Goal: Task Accomplishment & Management: Manage account settings

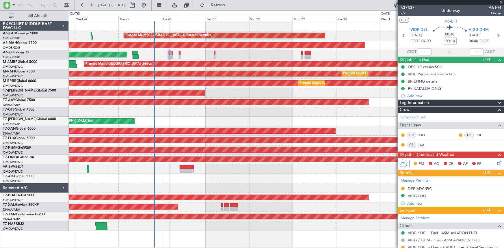
scroll to position [46, 0]
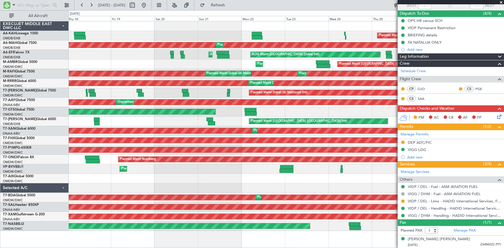
click at [422, 45] on fb-app "[DATE] - [DATE] Refresh Quick Links All Aircraft Planned Maint [GEOGRAPHIC_DATA…" at bounding box center [252, 126] width 504 height 244
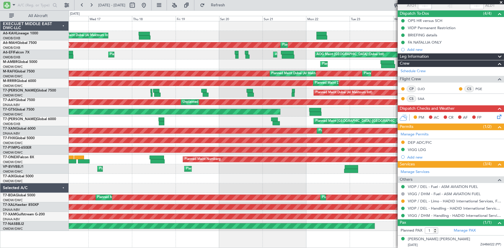
click at [347, 48] on div "Planned Maint [GEOGRAPHIC_DATA] (Al Bateen Executive) Planned Maint [GEOGRAPHIC…" at bounding box center [286, 126] width 435 height 210
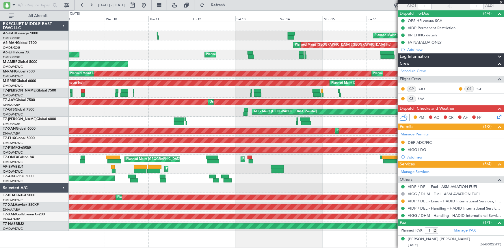
click at [269, 61] on div "Planned Maint Dubai (Al Maktoum Intl) Planned Maint [GEOGRAPHIC_DATA] ([GEOGRAP…" at bounding box center [286, 126] width 435 height 210
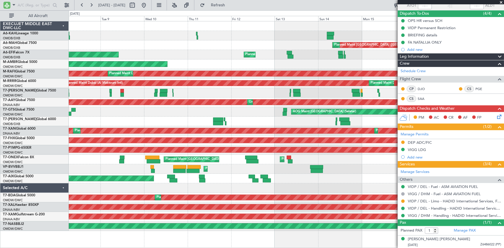
click at [278, 49] on div "Planned Maint Dubai (Al Maktoum Intl) Planned Maint [GEOGRAPHIC_DATA] ([GEOGRAP…" at bounding box center [286, 126] width 435 height 210
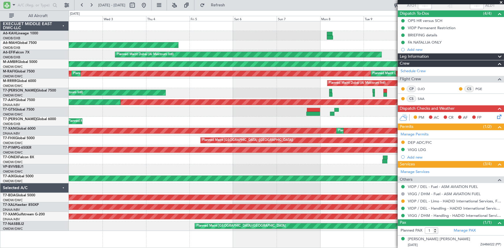
click at [289, 51] on div "Planned Maint Dubai (Al Maktoum Intl) Planned Maint [GEOGRAPHIC_DATA] (Al Makto…" at bounding box center [286, 55] width 435 height 10
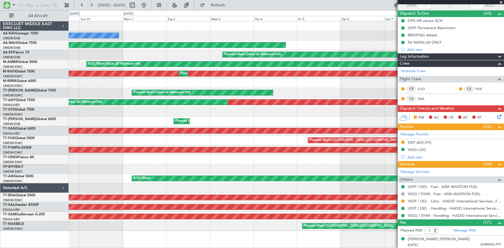
click at [200, 53] on div "Planned Maint Dubai (Al Maktoum Intl)" at bounding box center [286, 55] width 435 height 10
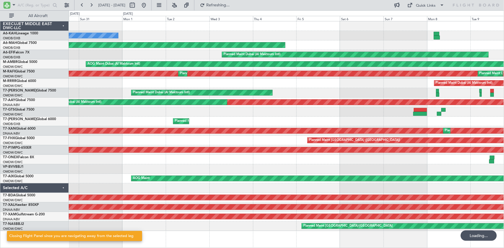
scroll to position [0, 0]
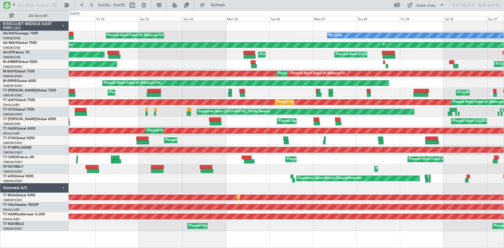
click at [309, 53] on div "AOG Maint [GEOGRAPHIC_DATA] (Dubai Intl) Planned Maint [GEOGRAPHIC_DATA] ([GEOG…" at bounding box center [286, 55] width 435 height 10
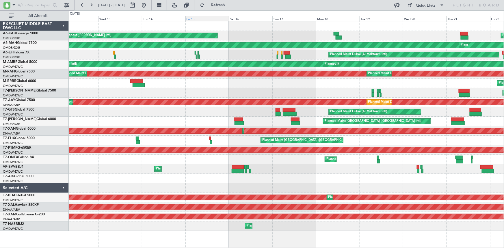
drag, startPoint x: 162, startPoint y: 5, endPoint x: 204, endPoint y: 19, distance: 44.3
click at [148, 5] on button at bounding box center [143, 5] width 9 height 9
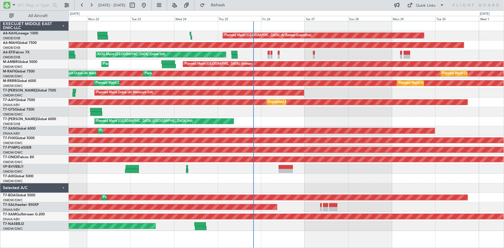
click at [211, 37] on div "Planned Maint [GEOGRAPHIC_DATA] (Al Bateen Executive)" at bounding box center [286, 36] width 435 height 10
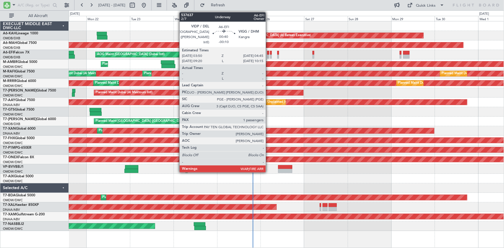
click at [268, 52] on div at bounding box center [268, 53] width 2 height 4
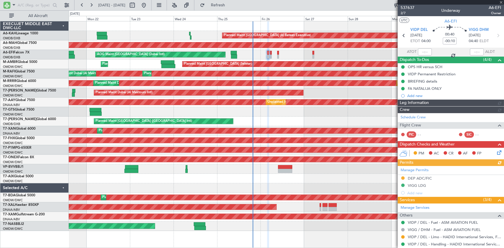
type input "Dherander Fithani (DHF)"
type input "7364"
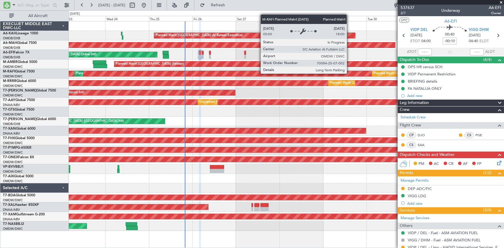
click at [281, 76] on div "Planned Maint Dubai (Al Maktoum Intl)" at bounding box center [287, 74] width 1306 height 6
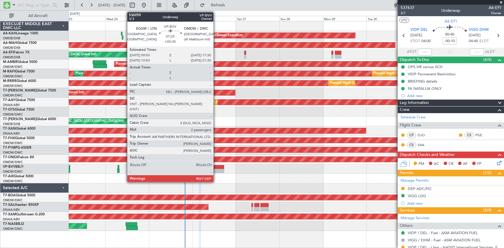
click at [216, 168] on div at bounding box center [217, 167] width 14 height 4
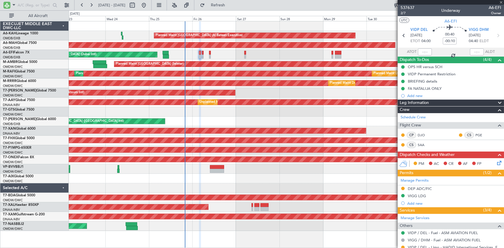
type input "+00:35"
type input "2"
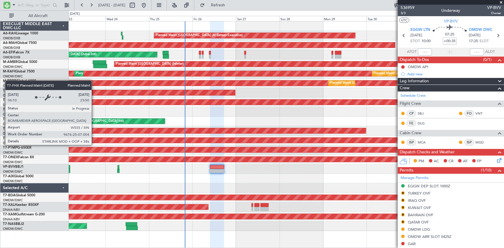
click at [94, 139] on div "Planned Maint [GEOGRAPHIC_DATA] ([GEOGRAPHIC_DATA])" at bounding box center [87, 140] width 906 height 5
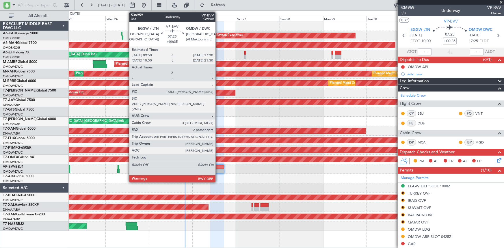
click at [218, 168] on div at bounding box center [217, 167] width 14 height 4
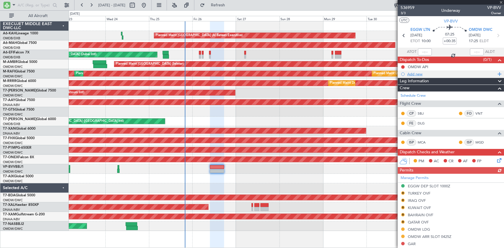
click at [417, 73] on div "Add new" at bounding box center [451, 74] width 89 height 5
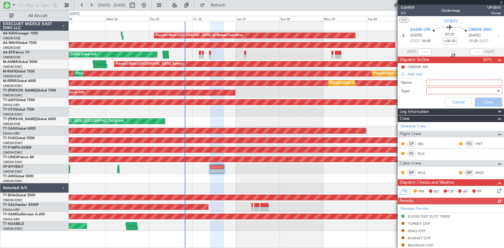
click at [437, 84] on input "Name:" at bounding box center [464, 83] width 76 height 6
paste input "it will be great if You can optimize it a bit and use Speed .79"
type input "it will be great if You can optimize it a bit and use Speed .79"
click at [435, 91] on div at bounding box center [461, 91] width 67 height 9
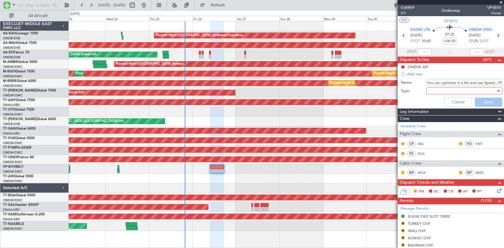
scroll to position [0, 0]
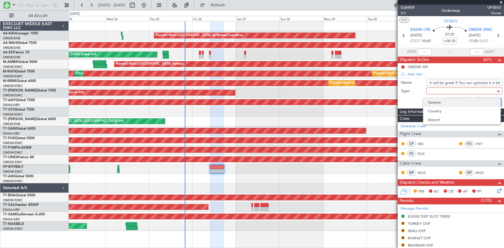
click at [434, 100] on span "Generic" at bounding box center [462, 102] width 68 height 9
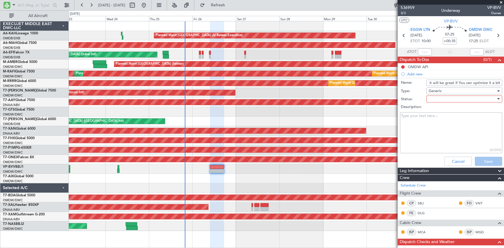
click at [424, 118] on textarea "Description:" at bounding box center [451, 132] width 102 height 41
paste textarea "it will be great if You can optimize it a bit and use Speed .79"
type textarea "it will be great if You can optimize it a bit and use Speed .79"
click at [439, 84] on input "it will be great if You can optimize it a bit and use Speed .79" at bounding box center [464, 83] width 76 height 6
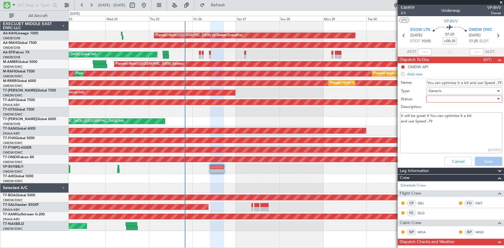
drag, startPoint x: 425, startPoint y: 82, endPoint x: 504, endPoint y: 86, distance: 78.3
click at [504, 86] on article "536959 3/3 Underway VP-BVV Owner UTC VP-BVV EGGW LTN [DATE] ETOT 10:00 07:25 +0…" at bounding box center [451, 126] width 106 height 243
type input "Crew Dispatch Instructions"
click at [445, 99] on div at bounding box center [461, 99] width 67 height 9
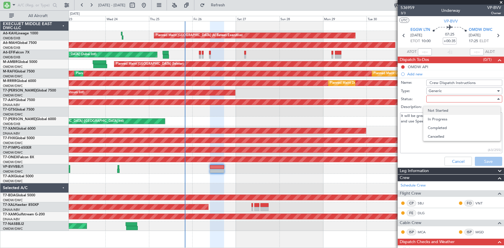
click at [438, 109] on span "Not Started" at bounding box center [462, 110] width 68 height 9
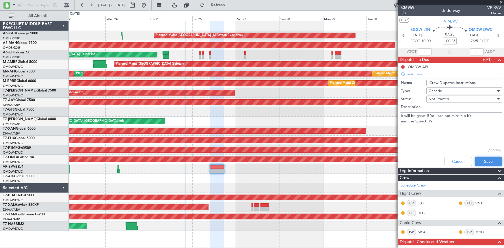
drag, startPoint x: 479, startPoint y: 159, endPoint x: 475, endPoint y: 156, distance: 5.1
click at [479, 159] on button "Save" at bounding box center [488, 161] width 27 height 9
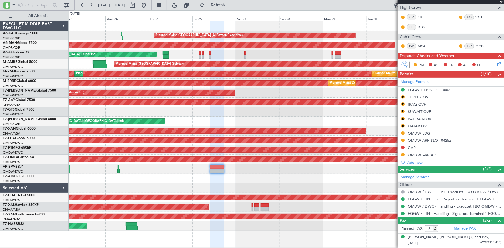
scroll to position [114, 0]
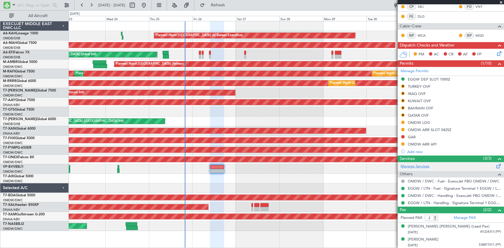
click at [422, 164] on link "Manage Services" at bounding box center [414, 167] width 29 height 6
drag, startPoint x: 232, startPoint y: 4, endPoint x: 445, endPoint y: 137, distance: 250.8
click at [230, 4] on span "Refresh" at bounding box center [218, 5] width 24 height 4
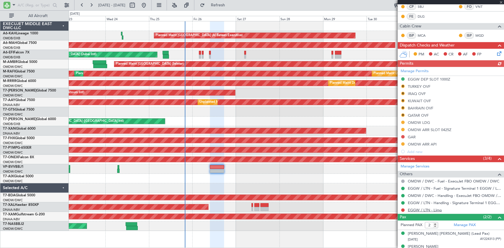
click at [421, 210] on link "EGGW / LTN - Limo" at bounding box center [425, 210] width 34 height 5
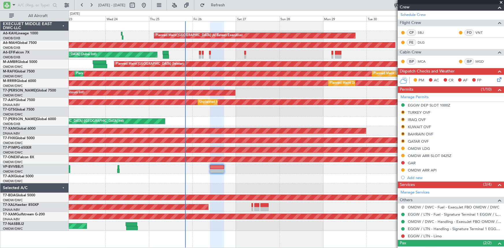
scroll to position [121, 0]
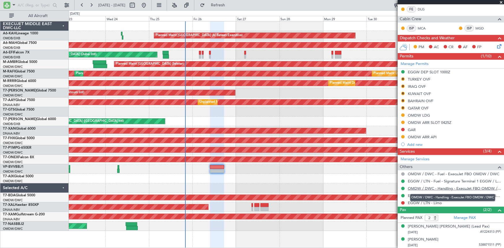
click at [435, 187] on link "OMDW / DWC - Handling - ExecuJet FBO OMDW / DWC" at bounding box center [454, 188] width 93 height 5
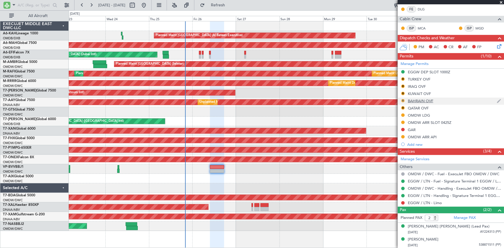
click at [403, 100] on button "R" at bounding box center [402, 100] width 3 height 3
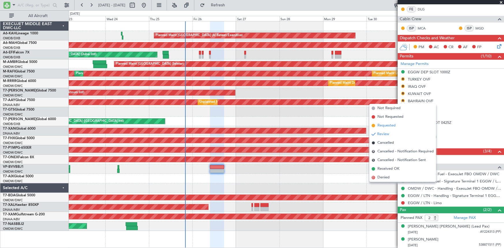
click at [393, 125] on span "Requested" at bounding box center [386, 126] width 18 height 6
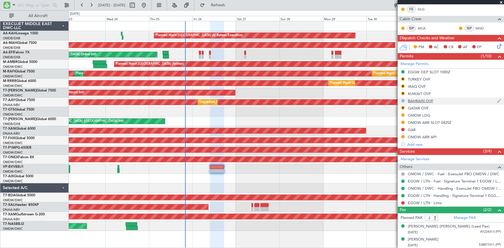
click at [420, 101] on div "BAHRAIN OVF" at bounding box center [420, 100] width 25 height 5
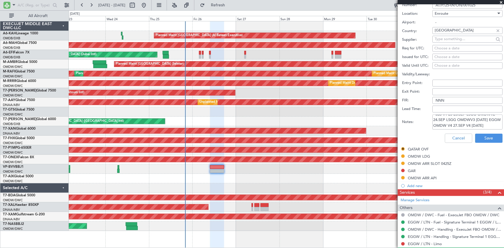
scroll to position [9, 0]
click at [454, 124] on textarea "JBS V1 25-25.SEP LSGG OMDWV2 24.SEP LSGG OMDWV3 [DATE] EGGW OMDW V4 27.SEP V4 […" at bounding box center [467, 122] width 70 height 15
type textarea "JBS V1 25-25.SEP LSGG OMDWV2 24.SEP LSGG OMDWV3 [DATE] EGGW OMDW V4 27.SEP V4 […"
click at [480, 137] on button "Save" at bounding box center [488, 138] width 27 height 9
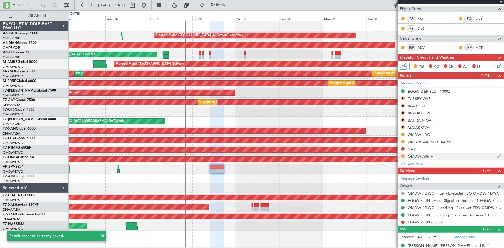
scroll to position [121, 0]
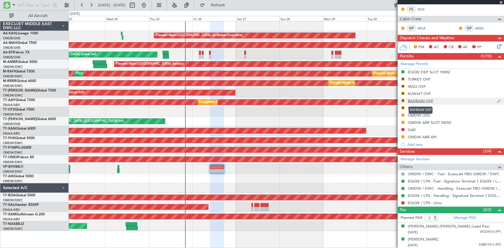
click at [420, 99] on div "BAHRAIN OVF" at bounding box center [420, 100] width 25 height 5
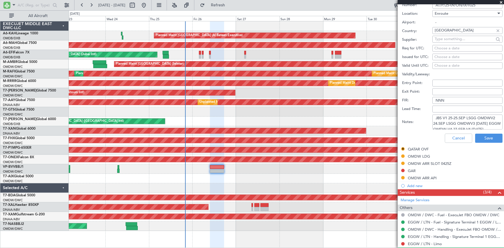
scroll to position [14, 0]
click at [441, 124] on textarea "JBS V1 25-25.SEP LSGG OMDWV2 24.SEP LSGG OMDWV3 [DATE] EGGW OMDW V4 27.SEP V4 […" at bounding box center [467, 122] width 70 height 15
type textarea "JBS V1 25-25.SEP LSGG OMDWV2 24.SEP LSGG OMDWV3 [DATE] EGGW OMDW V4 27.SEP V4 […"
click at [488, 136] on button "Save" at bounding box center [488, 138] width 27 height 9
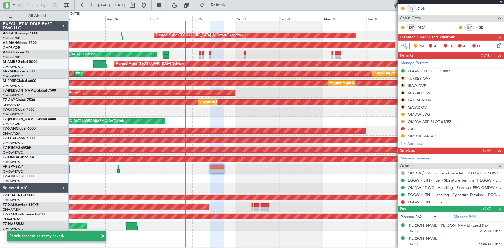
scroll to position [80, 0]
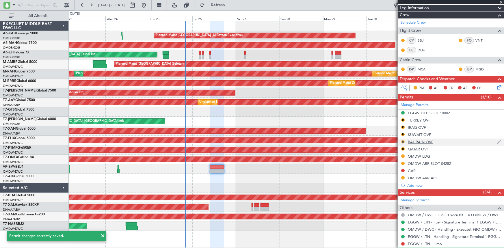
click at [403, 141] on button "R" at bounding box center [402, 141] width 3 height 3
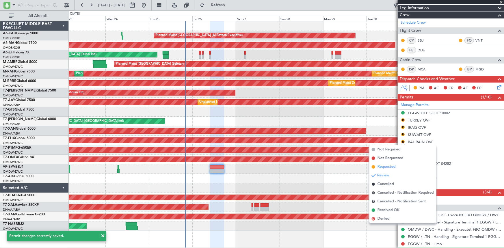
click at [387, 166] on span "Requested" at bounding box center [386, 167] width 18 height 6
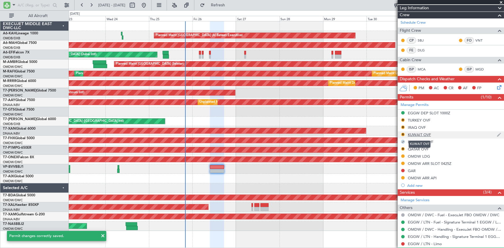
click at [423, 133] on div "KUWAIT OVF" at bounding box center [419, 134] width 23 height 5
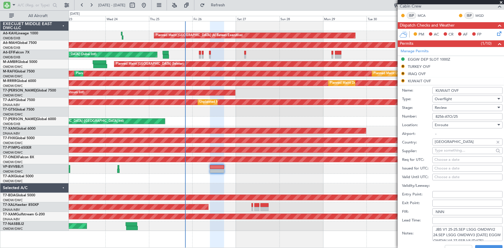
scroll to position [185, 0]
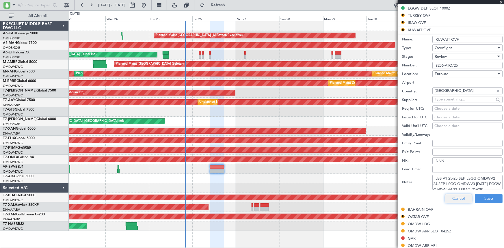
click at [456, 195] on button "Cancel" at bounding box center [458, 198] width 27 height 9
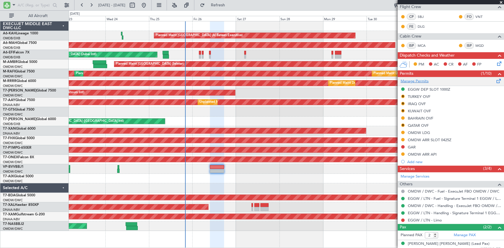
scroll to position [95, 0]
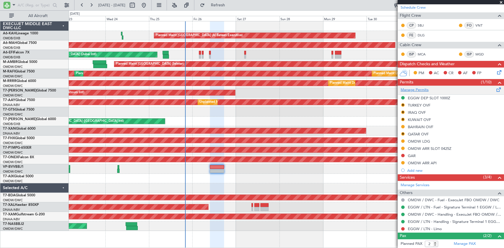
click at [417, 88] on link "Manage Permits" at bounding box center [414, 90] width 28 height 6
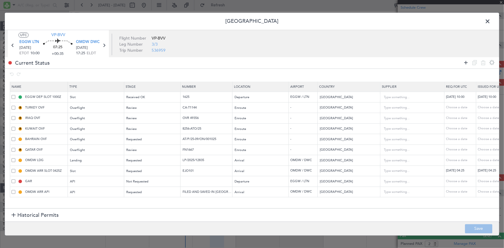
click at [465, 61] on icon at bounding box center [465, 62] width 7 height 7
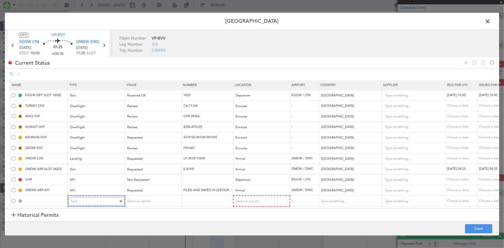
click at [91, 197] on div "Type" at bounding box center [94, 201] width 48 height 9
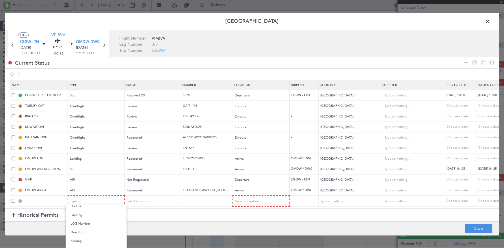
drag, startPoint x: 85, startPoint y: 230, endPoint x: 93, endPoint y: 230, distance: 8.4
click at [86, 230] on span "Overflight" at bounding box center [95, 232] width 51 height 9
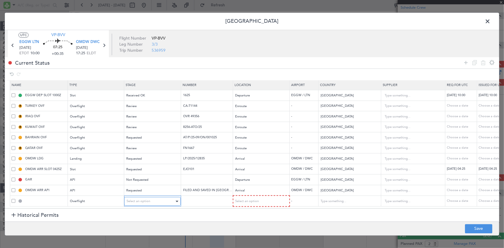
click at [149, 199] on span "Select an option" at bounding box center [138, 201] width 24 height 4
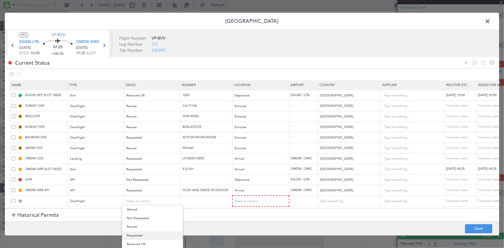
click at [139, 235] on span "Requested" at bounding box center [152, 235] width 51 height 9
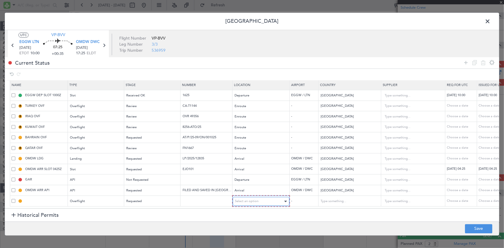
click at [248, 199] on span "Select an option" at bounding box center [247, 201] width 24 height 4
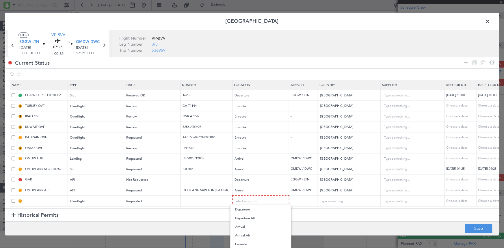
drag, startPoint x: 242, startPoint y: 242, endPoint x: 255, endPoint y: 242, distance: 13.0
click at [243, 242] on span "Enroute" at bounding box center [260, 244] width 51 height 9
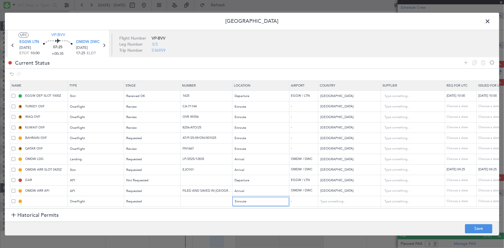
scroll to position [4, 0]
click at [342, 199] on input "text" at bounding box center [346, 201] width 52 height 9
click at [342, 208] on span "[GEOGRAPHIC_DATA]" at bounding box center [349, 207] width 54 height 9
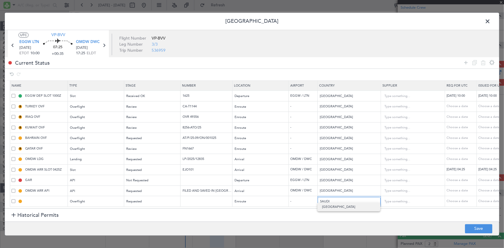
type input "[GEOGRAPHIC_DATA]"
click at [484, 229] on button "Save" at bounding box center [478, 228] width 27 height 9
type input "SAUDI ARABIA OVF"
type input "NNN"
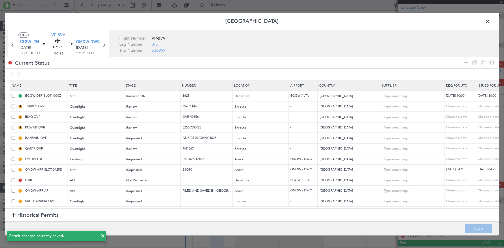
click at [490, 21] on span at bounding box center [490, 23] width 0 height 12
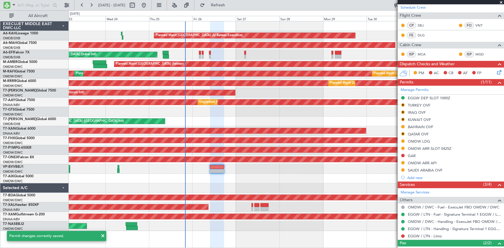
drag, startPoint x: 230, startPoint y: 4, endPoint x: 253, endPoint y: 13, distance: 24.5
click at [230, 6] on span "Refresh" at bounding box center [218, 5] width 24 height 4
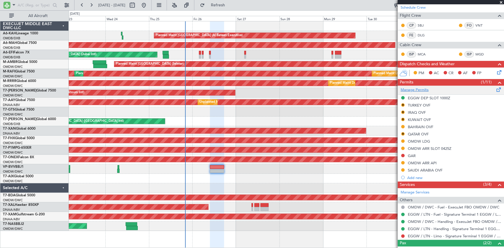
click at [413, 87] on link "Manage Permits" at bounding box center [414, 90] width 28 height 6
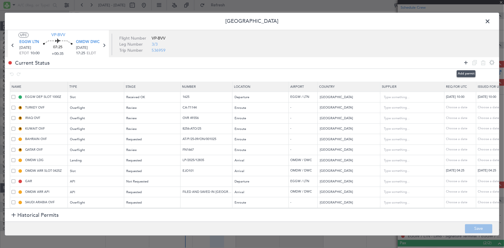
click at [467, 62] on icon at bounding box center [465, 62] width 7 height 7
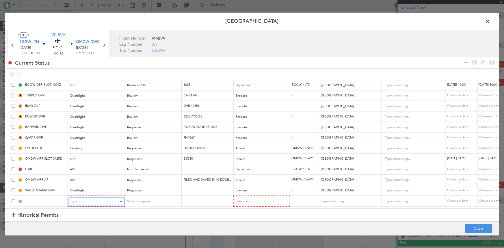
click at [85, 197] on div "Type" at bounding box center [94, 201] width 48 height 9
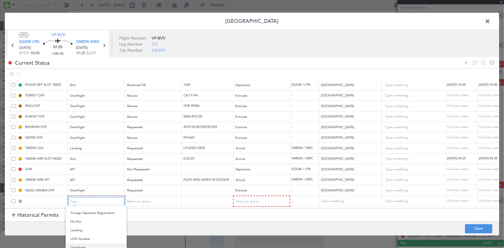
scroll to position [133, 0]
drag, startPoint x: 89, startPoint y: 233, endPoint x: 100, endPoint y: 228, distance: 12.1
click at [89, 234] on span "Overflight" at bounding box center [95, 232] width 51 height 9
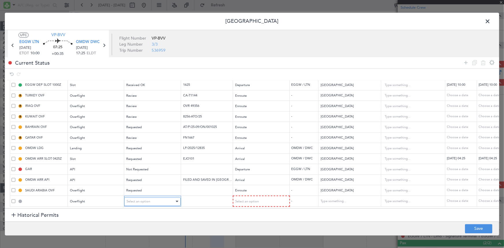
click at [146, 199] on span "Select an option" at bounding box center [138, 201] width 24 height 4
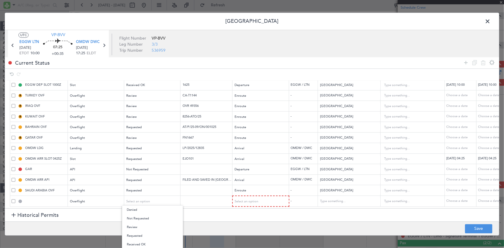
drag, startPoint x: 140, startPoint y: 234, endPoint x: 199, endPoint y: 201, distance: 67.6
click at [142, 234] on span "Requested" at bounding box center [152, 236] width 51 height 9
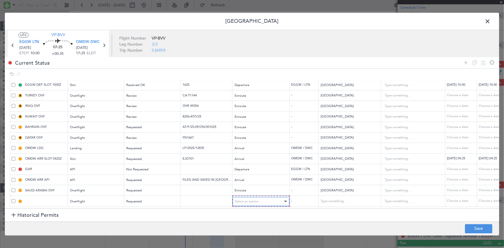
click at [256, 199] on span "Select an option" at bounding box center [247, 201] width 24 height 4
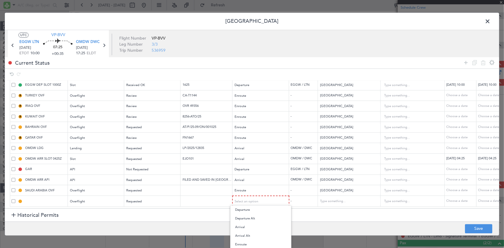
drag, startPoint x: 245, startPoint y: 243, endPoint x: 331, endPoint y: 206, distance: 94.3
click at [247, 243] on span "Enroute" at bounding box center [260, 244] width 51 height 9
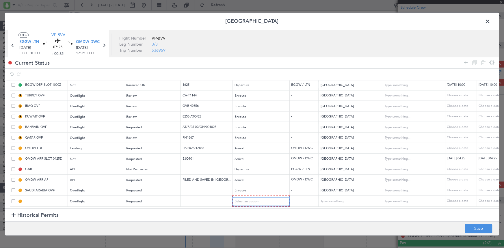
scroll to position [15, 0]
click at [341, 198] on input "text" at bounding box center [346, 201] width 52 height 9
drag, startPoint x: 323, startPoint y: 208, endPoint x: 450, endPoint y: 219, distance: 127.6
click at [324, 208] on span "[GEOGRAPHIC_DATA]" at bounding box center [349, 207] width 54 height 9
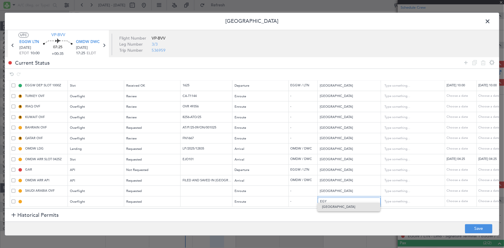
type input "[GEOGRAPHIC_DATA]"
click at [482, 228] on button "Save" at bounding box center [478, 228] width 27 height 9
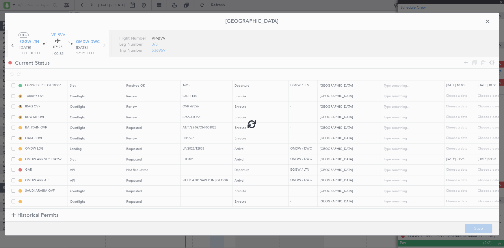
type input "EGYPT OVF"
type input "NNN"
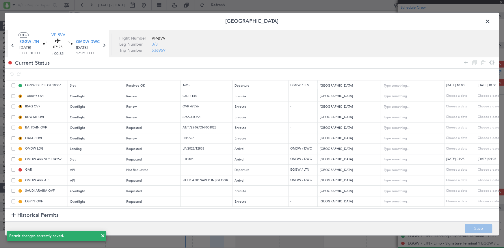
click at [490, 20] on span at bounding box center [490, 23] width 0 height 12
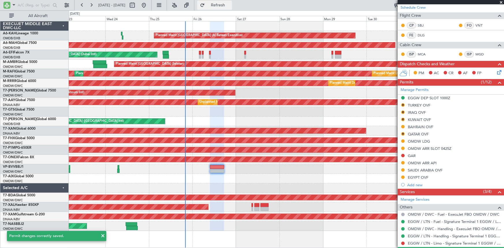
click at [232, 2] on button "Refresh" at bounding box center [214, 5] width 35 height 9
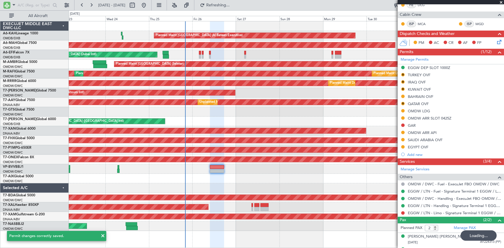
scroll to position [136, 0]
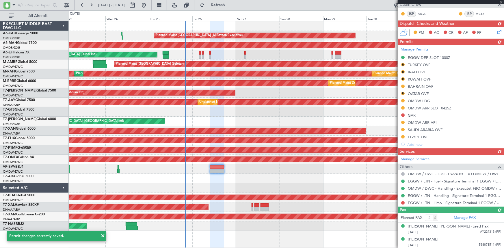
click at [437, 188] on div "Manage Services Others OMDW / DWC - Fuel - ExecuJet FBO OMDW / DWC EGGW / LTN -…" at bounding box center [451, 181] width 106 height 52
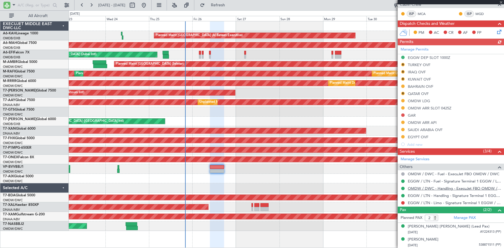
click at [426, 187] on link "OMDW / DWC - Handling - ExecuJet FBO OMDW / DWC" at bounding box center [454, 188] width 93 height 5
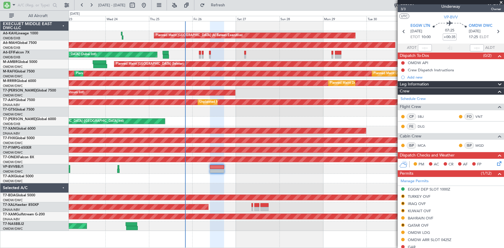
scroll to position [0, 0]
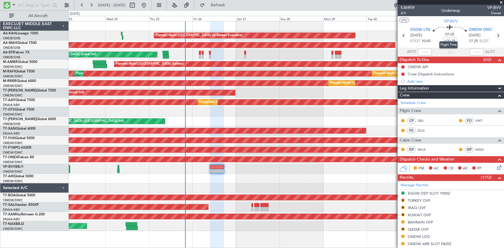
drag, startPoint x: 443, startPoint y: 38, endPoint x: 438, endPoint y: 43, distance: 6.5
click at [443, 38] on mat-tooltip-component "Flight Time" at bounding box center [448, 44] width 27 height 15
click at [443, 40] on input "+00:35" at bounding box center [450, 41] width 14 height 7
click at [439, 48] on section "ATOT ALDT" at bounding box center [451, 52] width 106 height 9
type input "+00:40"
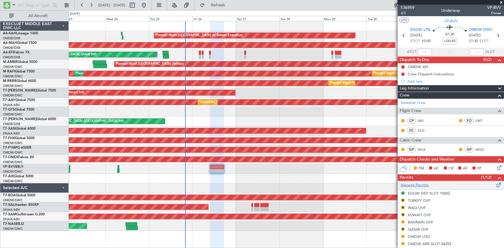
scroll to position [79, 0]
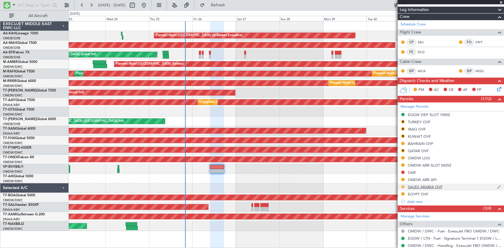
click at [404, 185] on button at bounding box center [402, 186] width 3 height 3
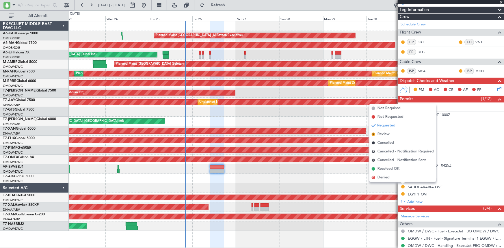
click at [339, 176] on div at bounding box center [286, 179] width 435 height 10
click at [345, 178] on div at bounding box center [286, 179] width 435 height 10
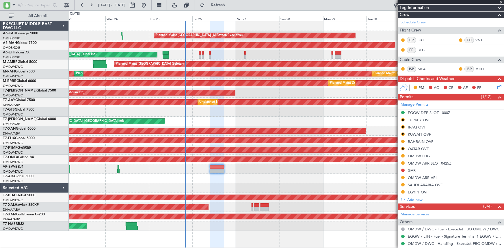
scroll to position [131, 0]
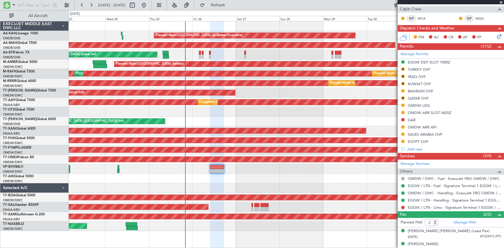
click at [230, 3] on span "Refresh" at bounding box center [218, 5] width 24 height 4
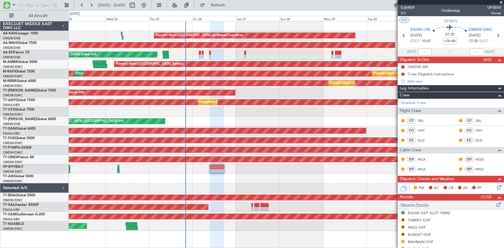
scroll to position [105, 0]
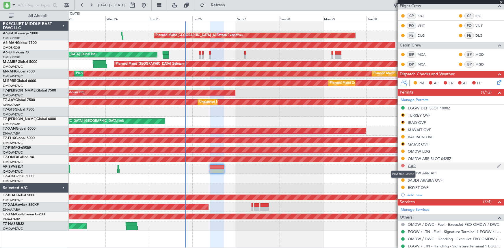
click at [402, 164] on button at bounding box center [402, 165] width 3 height 3
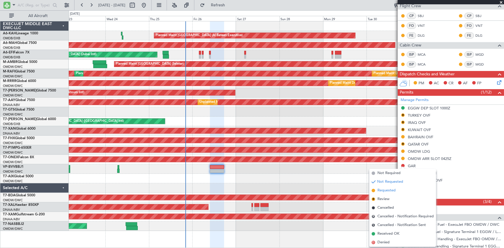
click at [387, 191] on span "Requested" at bounding box center [386, 191] width 18 height 6
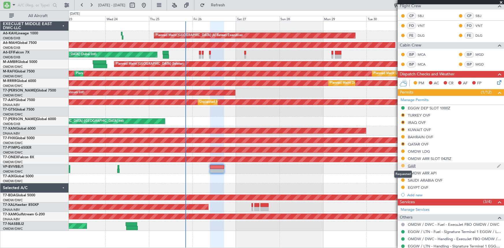
click at [403, 165] on button at bounding box center [402, 165] width 3 height 3
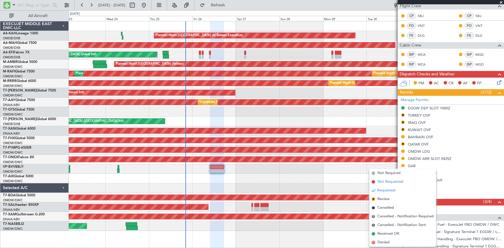
click at [384, 182] on span "Not Requested" at bounding box center [390, 182] width 26 height 6
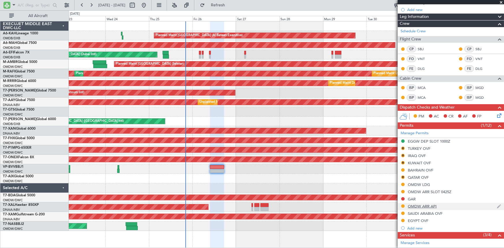
scroll to position [79, 0]
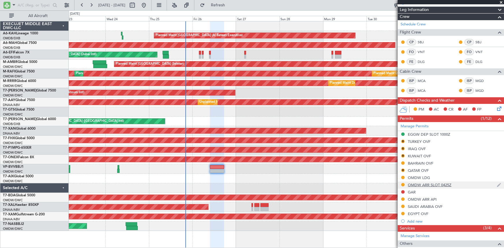
click at [435, 182] on div "OMDW ARR SLOT 0425Z" at bounding box center [430, 184] width 44 height 5
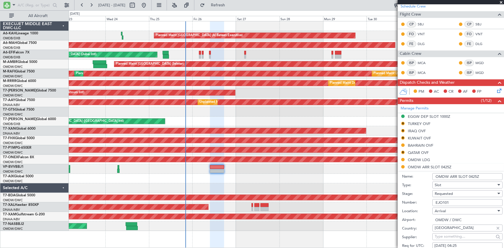
scroll to position [105, 0]
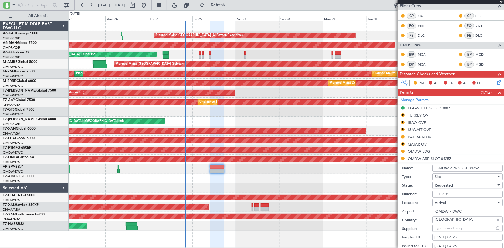
drag, startPoint x: 469, startPoint y: 167, endPoint x: 502, endPoint y: 164, distance: 33.4
click at [502, 164] on article "536959 3/3 Underway VP-BVV Owner UTC VP-BVV EGGW LTN [DATE] ETOT 10:00 07:30 +0…" at bounding box center [451, 126] width 106 height 243
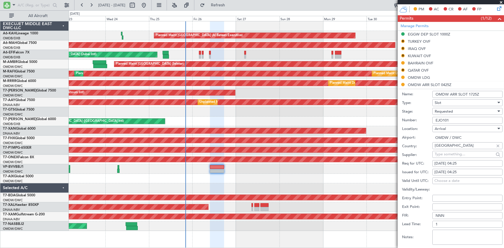
scroll to position [210, 0]
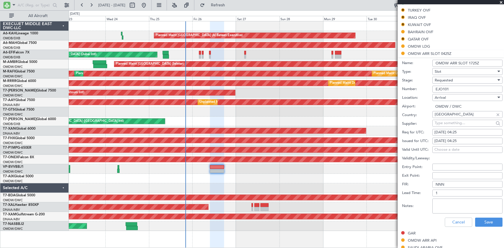
type input "OMDW ARR SLOT 1725Z"
click at [463, 128] on div "Req for UTC: [DATE] 04:25" at bounding box center [452, 132] width 100 height 9
click at [463, 131] on div "[DATE] 04:25" at bounding box center [467, 133] width 66 height 6
select select "9"
select select "2025"
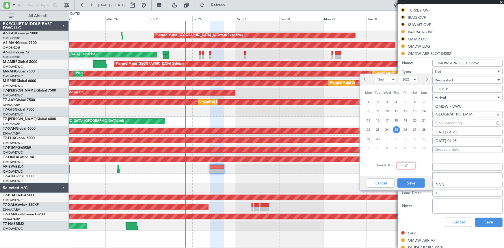
type input "1"
type input "17:30"
click at [413, 184] on button "Save" at bounding box center [410, 182] width 27 height 9
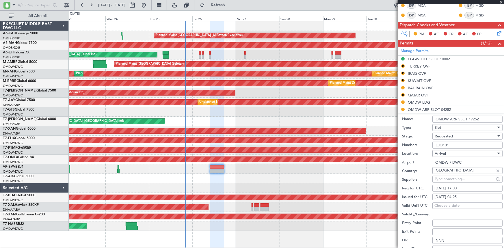
scroll to position [184, 0]
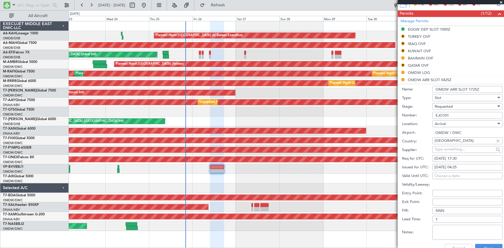
click at [467, 167] on div "[DATE] 04:25" at bounding box center [467, 168] width 66 height 6
select select "9"
select select "2025"
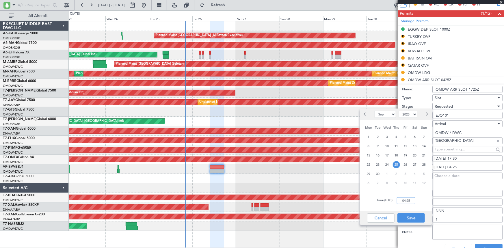
click at [401, 201] on input "04:25" at bounding box center [406, 200] width 18 height 7
type input "17:25"
drag, startPoint x: 409, startPoint y: 217, endPoint x: 480, endPoint y: 233, distance: 73.0
click at [411, 218] on button "Save" at bounding box center [410, 217] width 27 height 9
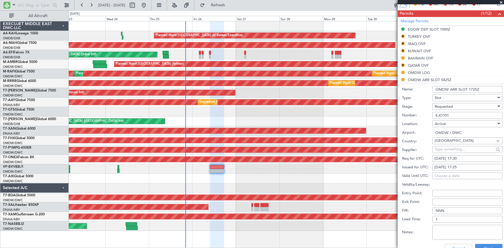
scroll to position [210, 0]
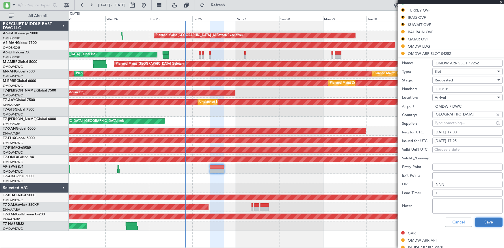
click at [488, 222] on button "Save" at bounding box center [488, 222] width 27 height 9
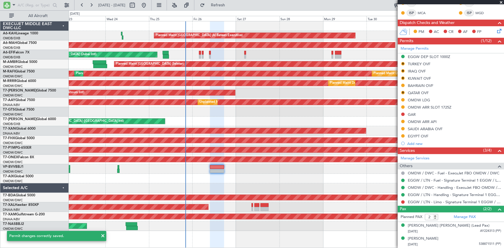
scroll to position [156, 0]
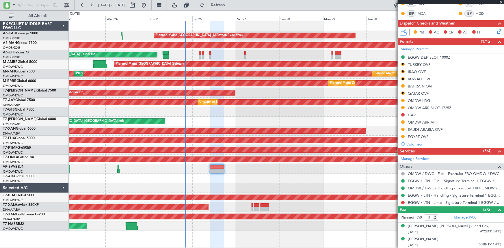
click at [421, 84] on div "BAHRAIN OVF" at bounding box center [420, 86] width 25 height 5
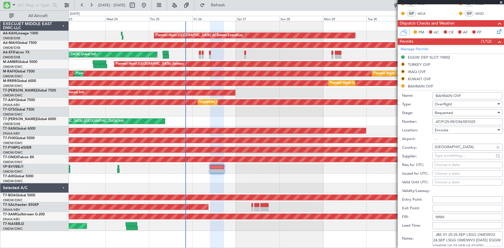
scroll to position [210, 0]
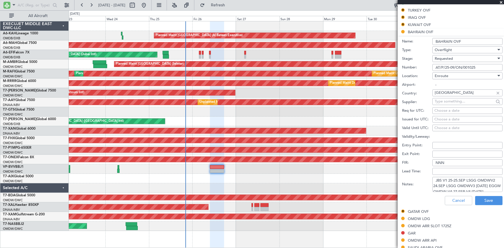
drag, startPoint x: 475, startPoint y: 65, endPoint x: 412, endPoint y: 62, distance: 63.0
click at [412, 62] on form "Name: BAHRAIN OVF Type: Overflight Stage: Requested Number: AT/P/25-09/ON/00102…" at bounding box center [451, 122] width 106 height 172
paste input "R4"
type input "AT/P/25-09/ON/001025R4"
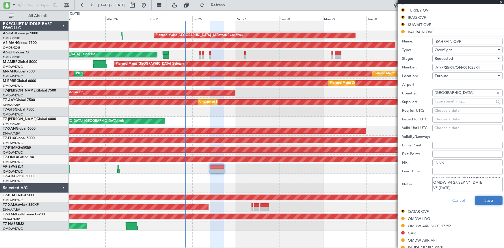
click at [482, 198] on button "Save" at bounding box center [488, 200] width 27 height 9
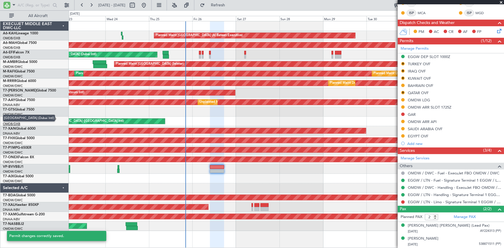
scroll to position [156, 0]
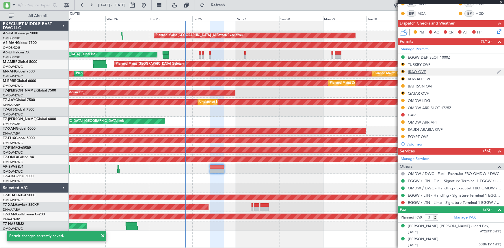
click at [418, 70] on div "IRAQ OVF" at bounding box center [417, 71] width 18 height 5
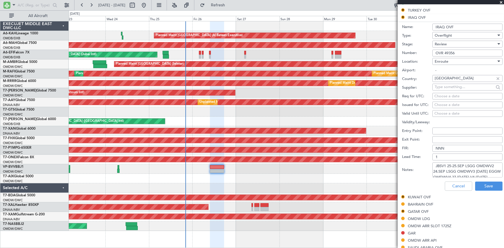
scroll to position [184, 0]
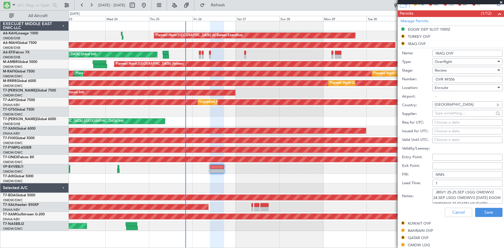
drag, startPoint x: 462, startPoint y: 78, endPoint x: 380, endPoint y: 77, distance: 82.6
click at [380, 77] on fb-app "[DATE] - [DATE] Refresh Quick Links All Aircraft Planned Maint [GEOGRAPHIC_DATA…" at bounding box center [252, 126] width 504 height 244
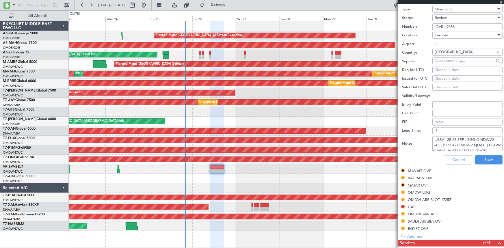
scroll to position [9, 0]
click at [447, 148] on textarea "JBSV1 25-25.SEP LSGG OMDWV2 24.SEP LSGG OMDWV3 [DATE] EGGW OMDWV4 27.[DATE] V4 …" at bounding box center [467, 143] width 70 height 15
type textarea "JBSV1 25-25.SEP LSGG OMDWV2 24.SEP LSGG OMDWV3 [DATE] EGGW OMDWV4 27.[DATE] V4 …"
click at [485, 158] on button "Save" at bounding box center [488, 159] width 27 height 9
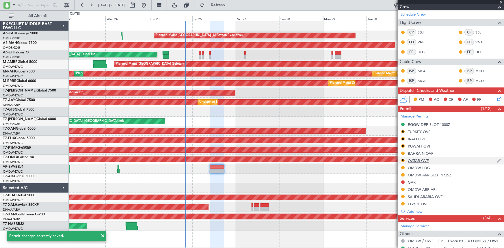
scroll to position [105, 0]
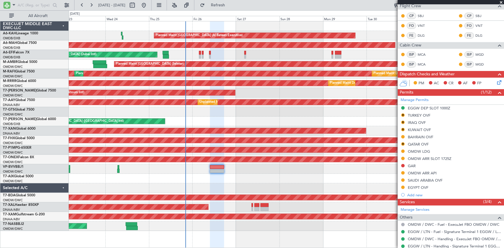
drag, startPoint x: 417, startPoint y: 128, endPoint x: 447, endPoint y: 131, distance: 29.9
click at [417, 128] on div "KUWAIT OVF" at bounding box center [419, 129] width 23 height 5
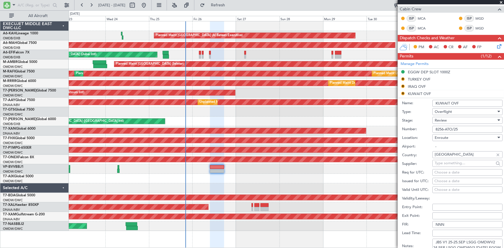
scroll to position [157, 0]
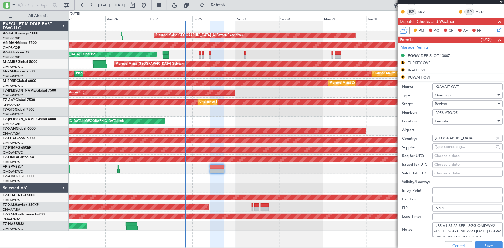
drag, startPoint x: 423, startPoint y: 109, endPoint x: 349, endPoint y: 102, distance: 73.6
click at [350, 102] on fb-app "[DATE] - [DATE] Refresh Quick Links All Aircraft Planned Maint [GEOGRAPHIC_DATA…" at bounding box center [252, 126] width 504 height 244
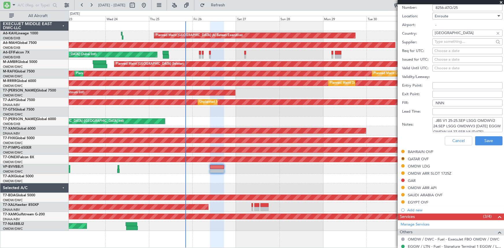
scroll to position [9, 0]
click at [453, 128] on textarea "JBS V1 25-25.SEP LSGG OMDWV2 24.SEP LSGG OMDWV3 [DATE] EGGW OMDW V4 27.SEP V4 […" at bounding box center [467, 124] width 70 height 15
type textarea "JBS V1 25-25.SEP LSGG OMDWV2 24.SEP LSGG OMDWV3 [DATE] EGGW OMDW V4 27.SEP V4 […"
click at [481, 140] on button "Save" at bounding box center [488, 140] width 27 height 9
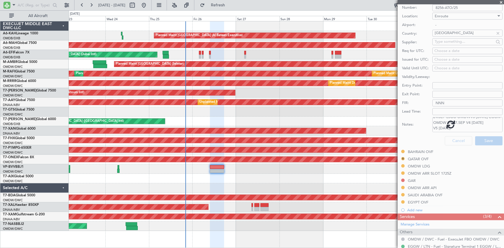
scroll to position [90, 0]
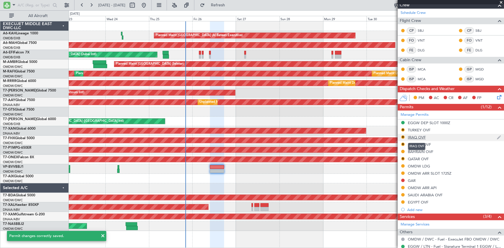
click at [416, 136] on div "IRAQ OVF" at bounding box center [417, 137] width 18 height 5
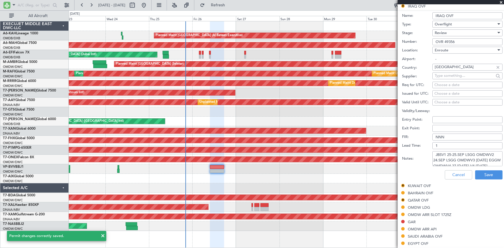
scroll to position [210, 0]
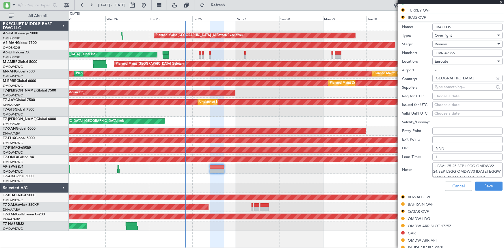
click at [450, 44] on div "Review" at bounding box center [466, 44] width 62 height 9
drag, startPoint x: 454, startPoint y: 88, endPoint x: 490, endPoint y: 130, distance: 55.4
click at [454, 89] on span "Received OK" at bounding box center [465, 90] width 61 height 9
click at [491, 187] on button "Save" at bounding box center [488, 186] width 27 height 9
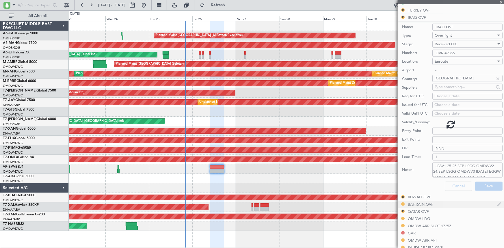
scroll to position [156, 0]
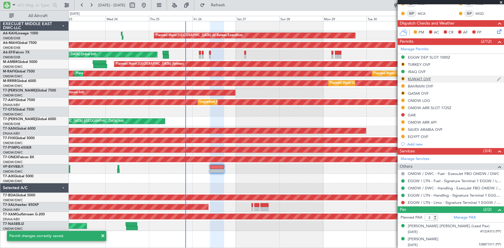
click at [422, 77] on div "KUWAIT OVF" at bounding box center [419, 79] width 23 height 5
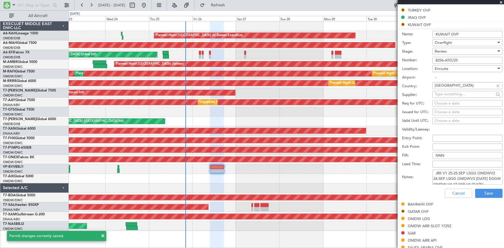
click at [448, 49] on div "Review" at bounding box center [466, 51] width 62 height 9
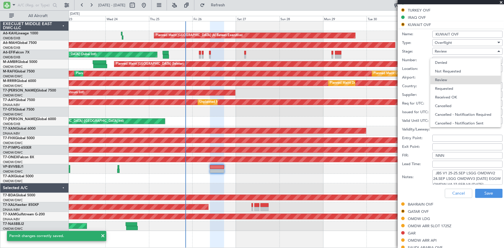
click at [454, 96] on span "Received OK" at bounding box center [465, 97] width 61 height 9
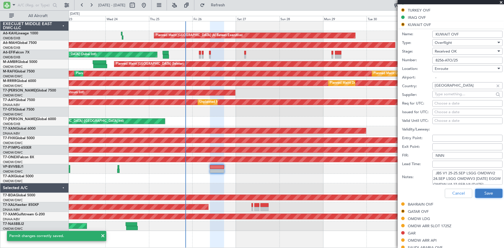
click at [491, 191] on button "Save" at bounding box center [488, 193] width 27 height 9
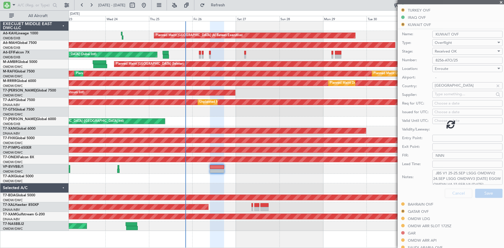
scroll to position [156, 0]
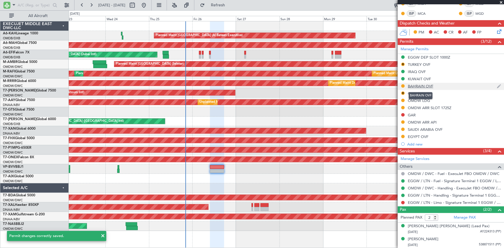
click at [421, 85] on div "BAHRAIN OVF" at bounding box center [420, 86] width 25 height 5
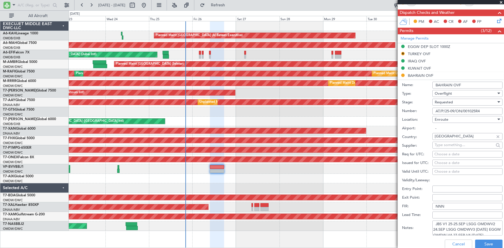
scroll to position [157, 0]
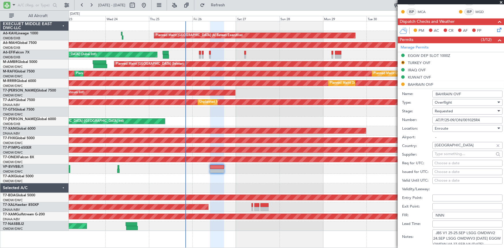
click at [452, 110] on span "Requested" at bounding box center [444, 111] width 18 height 5
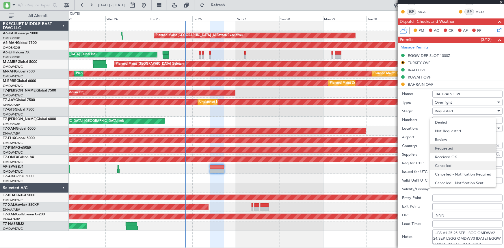
scroll to position [2, 0]
click at [453, 154] on span "Received OK" at bounding box center [465, 154] width 61 height 9
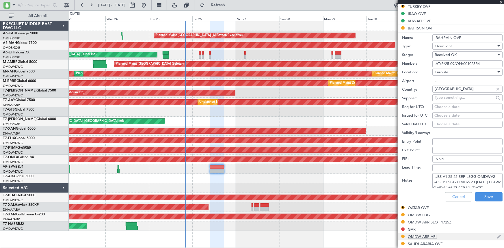
scroll to position [262, 0]
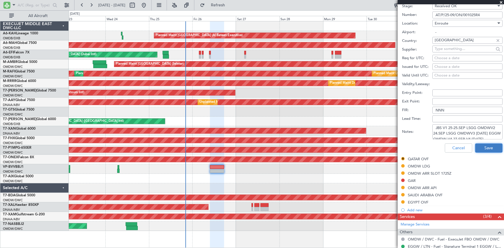
click at [484, 147] on button "Save" at bounding box center [488, 148] width 27 height 9
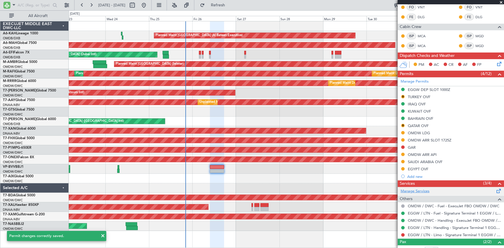
scroll to position [142, 0]
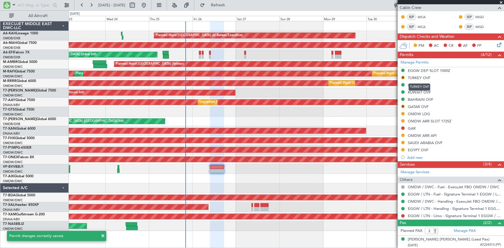
click at [415, 77] on div "Manage Permits EGGW DEP SLOT 1000Z R TURKEY OVF IRAQ OVF KUWAIT OVF BAHRAIN OVF…" at bounding box center [451, 109] width 106 height 103
click at [419, 76] on div "Manage Permits EGGW DEP SLOT 1000Z R TURKEY OVF IRAQ OVF KUWAIT OVF BAHRAIN OVF…" at bounding box center [451, 109] width 106 height 103
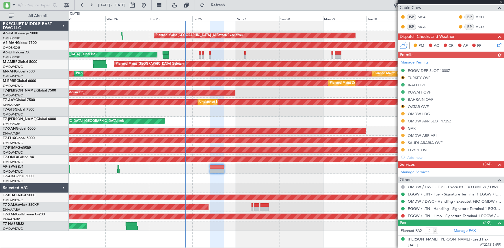
click at [418, 76] on div "Manage Permits EGGW DEP SLOT 1000Z R TURKEY OVF IRAQ OVF KUWAIT OVF BAHRAIN OVF…" at bounding box center [451, 109] width 106 height 103
click at [412, 76] on div "Manage Permits EGGW DEP SLOT 1000Z R TURKEY OVF IRAQ OVF KUWAIT OVF BAHRAIN OVF…" at bounding box center [451, 109] width 106 height 103
click at [414, 75] on div "TURKEY OVF" at bounding box center [419, 77] width 23 height 5
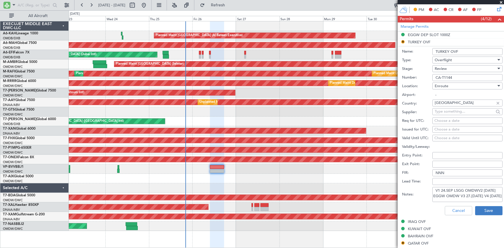
scroll to position [195, 0]
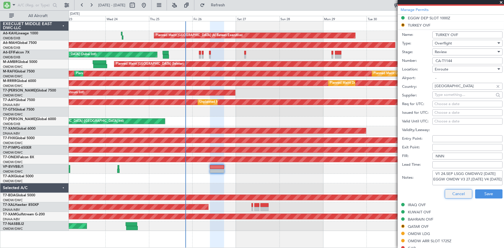
click at [460, 193] on button "Cancel" at bounding box center [458, 193] width 27 height 9
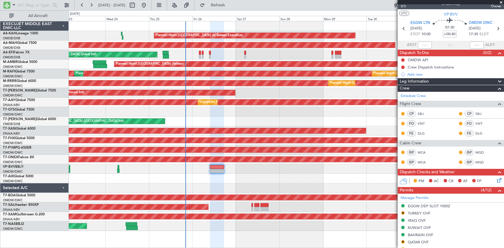
scroll to position [0, 0]
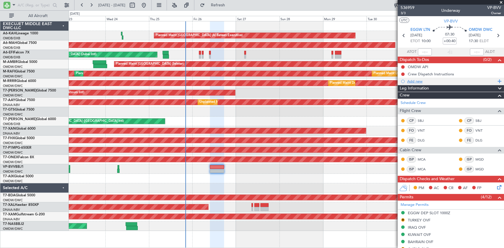
click at [416, 79] on div "Add new" at bounding box center [451, 81] width 89 height 5
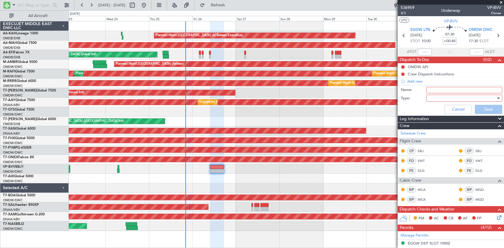
click at [438, 88] on input "Name:" at bounding box center [464, 90] width 76 height 6
type input "File Route via [GEOGRAPHIC_DATA] & [GEOGRAPHIC_DATA]"
click at [439, 99] on div at bounding box center [461, 98] width 67 height 9
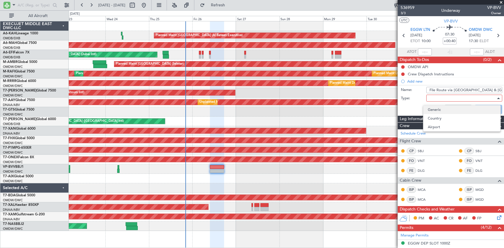
click at [435, 106] on span "Generic" at bounding box center [462, 109] width 68 height 9
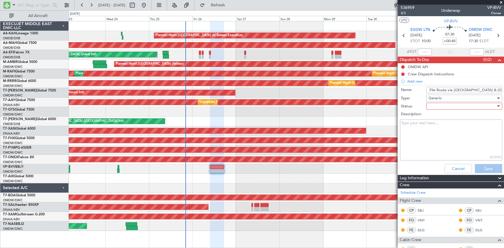
click at [441, 105] on div at bounding box center [461, 106] width 67 height 9
click at [448, 118] on span "Not Started" at bounding box center [462, 117] width 68 height 9
click at [482, 166] on button "Save" at bounding box center [488, 168] width 27 height 9
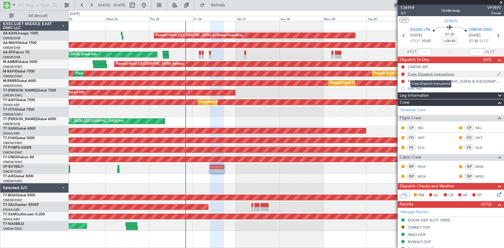
click at [433, 72] on div "Crew Dispatch Instructions" at bounding box center [431, 74] width 46 height 5
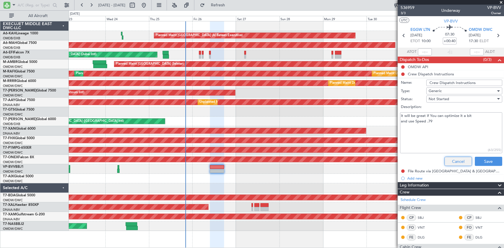
click at [450, 161] on button "Cancel" at bounding box center [457, 161] width 27 height 9
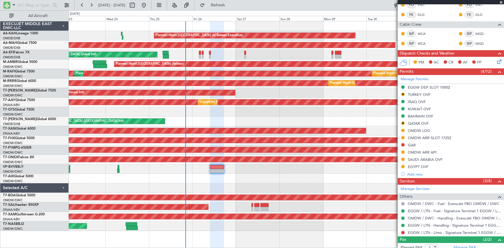
scroll to position [163, 0]
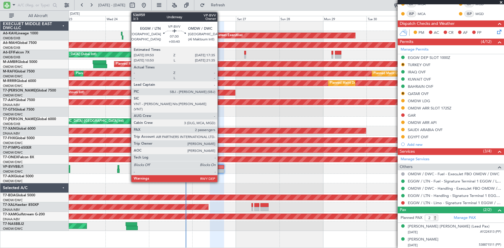
click at [220, 166] on div at bounding box center [217, 167] width 14 height 4
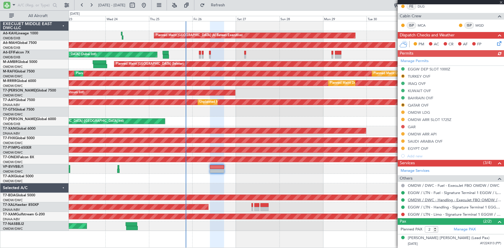
scroll to position [143, 0]
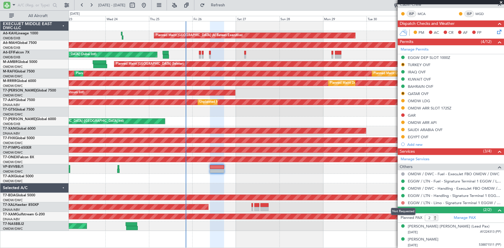
click at [403, 202] on button at bounding box center [402, 202] width 3 height 3
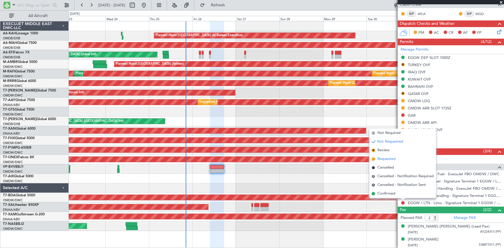
click at [386, 159] on span "Requested" at bounding box center [386, 159] width 18 height 6
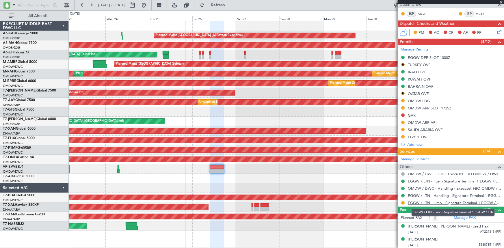
click at [427, 200] on link "EGGW / LTN - Limo - Signature Terminal 1 EGGW / LTN" at bounding box center [454, 202] width 93 height 5
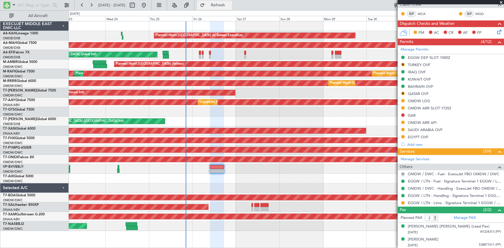
click at [230, 5] on span "Refresh" at bounding box center [218, 5] width 24 height 4
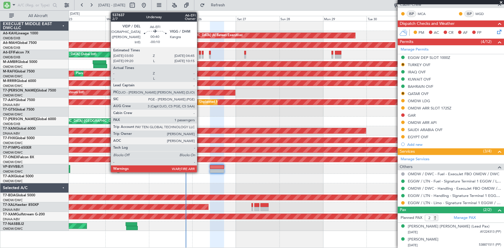
click at [200, 52] on div at bounding box center [200, 53] width 2 height 4
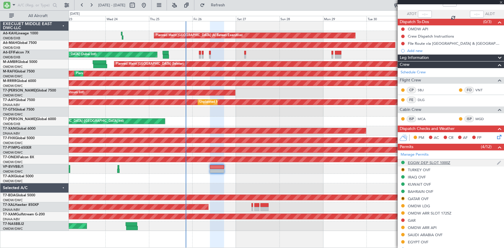
scroll to position [0, 0]
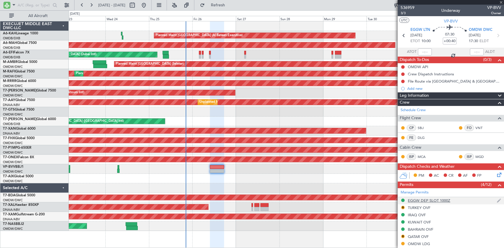
type input "-00:10"
type input "1"
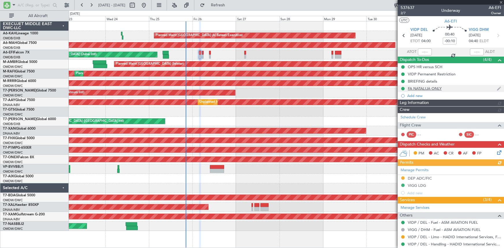
type input "Dherander Fithani (DHF)"
type input "7364"
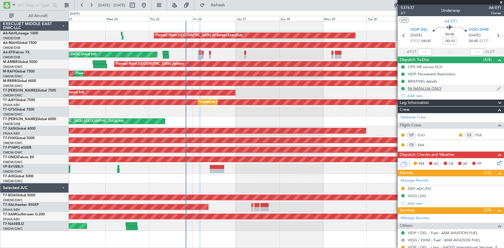
scroll to position [46, 0]
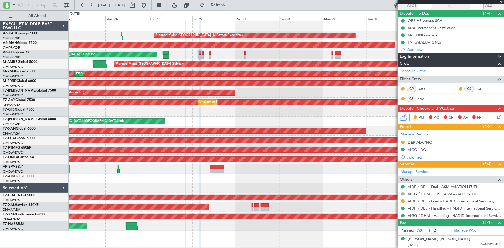
click at [496, 114] on icon at bounding box center [498, 115] width 5 height 5
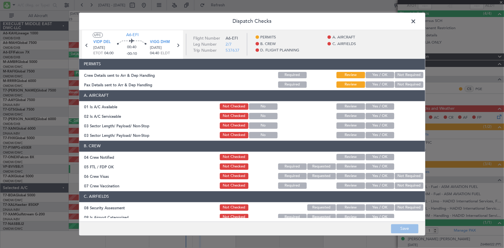
click at [368, 74] on button "Yes / OK" at bounding box center [380, 75] width 29 height 6
click at [397, 83] on button "Not Required" at bounding box center [409, 84] width 29 height 6
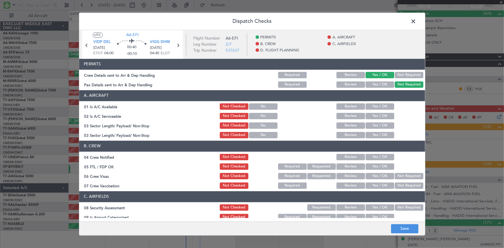
click at [372, 105] on button "Yes / OK" at bounding box center [380, 106] width 29 height 6
drag, startPoint x: 373, startPoint y: 113, endPoint x: 375, endPoint y: 116, distance: 3.9
click at [373, 113] on button "Yes / OK" at bounding box center [380, 116] width 29 height 6
click at [374, 126] on button "Yes / OK" at bounding box center [380, 125] width 29 height 6
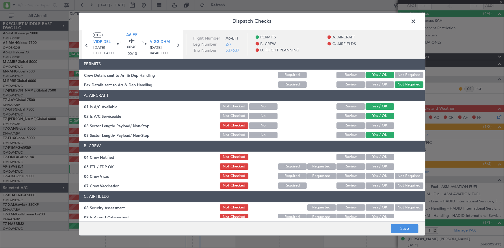
click at [375, 133] on button "Yes / OK" at bounding box center [380, 135] width 29 height 6
click at [373, 124] on button "Yes / OK" at bounding box center [380, 125] width 29 height 6
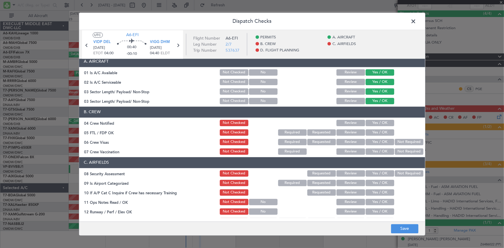
scroll to position [52, 0]
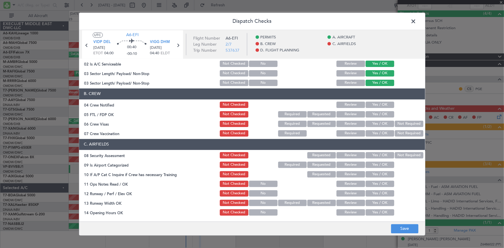
click at [377, 105] on button "Yes / OK" at bounding box center [380, 105] width 29 height 6
click at [375, 113] on button "Yes / OK" at bounding box center [380, 114] width 29 height 6
click at [381, 123] on button "Yes / OK" at bounding box center [380, 124] width 29 height 6
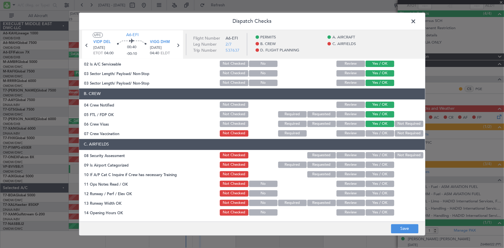
drag, startPoint x: 406, startPoint y: 130, endPoint x: 398, endPoint y: 145, distance: 17.3
click at [406, 130] on div "Not Required" at bounding box center [408, 133] width 29 height 8
click at [398, 133] on button "Not Required" at bounding box center [409, 133] width 29 height 6
click at [396, 154] on button "Not Required" at bounding box center [409, 155] width 29 height 6
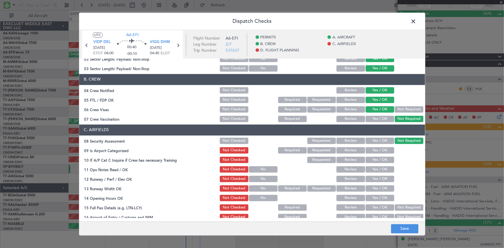
scroll to position [79, 0]
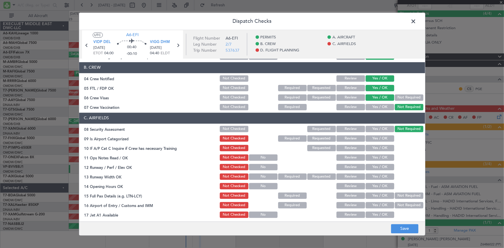
click at [377, 137] on button "Yes / OK" at bounding box center [380, 138] width 29 height 6
click at [374, 147] on button "Yes / OK" at bounding box center [380, 148] width 29 height 6
click at [376, 158] on button "Yes / OK" at bounding box center [380, 157] width 29 height 6
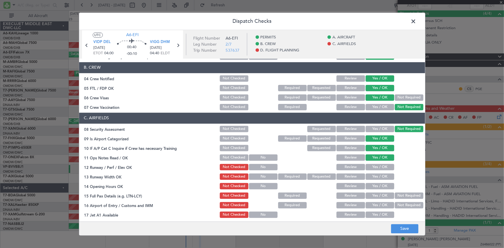
click at [374, 167] on button "Yes / OK" at bounding box center [380, 167] width 29 height 6
click at [373, 176] on button "Yes / OK" at bounding box center [380, 177] width 29 height 6
click at [373, 185] on button "Yes / OK" at bounding box center [380, 186] width 29 height 6
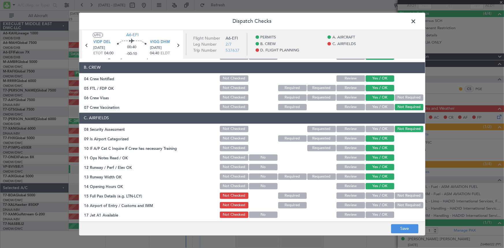
drag, startPoint x: 395, startPoint y: 193, endPoint x: 391, endPoint y: 202, distance: 9.3
click at [395, 193] on button "Not Required" at bounding box center [409, 196] width 29 height 6
click at [374, 203] on button "Yes / OK" at bounding box center [380, 205] width 29 height 6
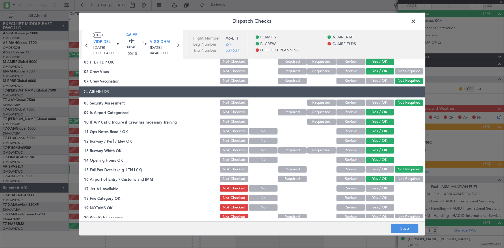
click at [398, 178] on button "Not Required" at bounding box center [409, 179] width 29 height 6
click at [381, 188] on button "Yes / OK" at bounding box center [380, 188] width 29 height 6
click at [375, 197] on button "Yes / OK" at bounding box center [380, 198] width 29 height 6
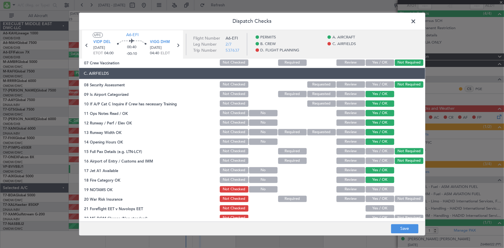
scroll to position [131, 0]
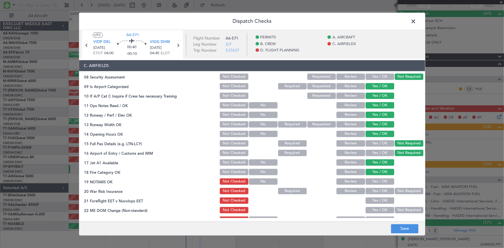
click at [376, 178] on button "Yes / OK" at bounding box center [380, 181] width 29 height 6
click at [402, 191] on button "Not Required" at bounding box center [409, 191] width 29 height 6
click at [379, 200] on button "Yes / OK" at bounding box center [380, 200] width 29 height 6
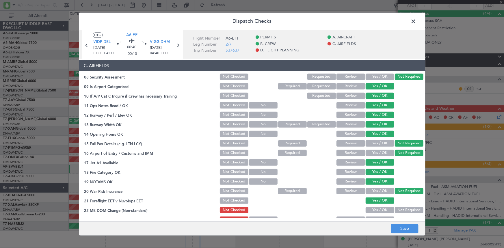
click at [379, 207] on button "Yes / OK" at bounding box center [380, 210] width 29 height 6
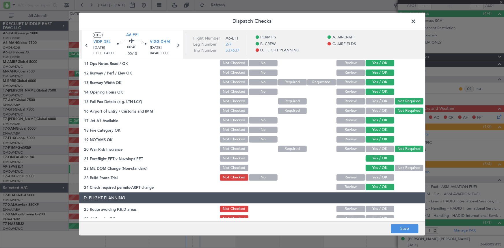
scroll to position [184, 0]
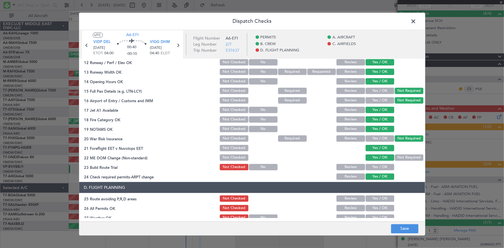
click at [379, 166] on button "Yes / OK" at bounding box center [380, 167] width 29 height 6
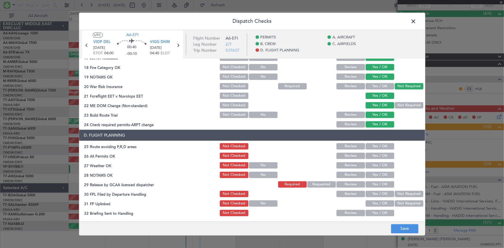
scroll to position [236, 0]
click at [373, 146] on button "Yes / OK" at bounding box center [380, 146] width 29 height 6
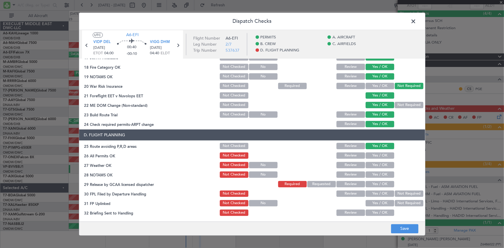
click at [374, 156] on button "Yes / OK" at bounding box center [380, 155] width 29 height 6
click at [375, 163] on button "Yes / OK" at bounding box center [380, 165] width 29 height 6
click at [374, 173] on button "Yes / OK" at bounding box center [380, 174] width 29 height 6
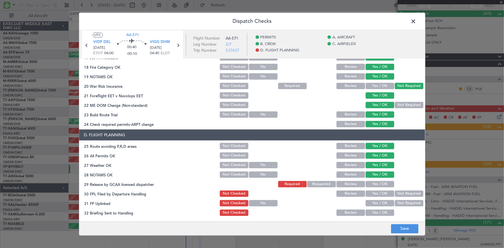
click at [373, 183] on button "Yes / OK" at bounding box center [380, 184] width 29 height 6
click at [377, 192] on button "Yes / OK" at bounding box center [380, 193] width 29 height 6
click at [373, 203] on button "Yes / OK" at bounding box center [380, 203] width 29 height 6
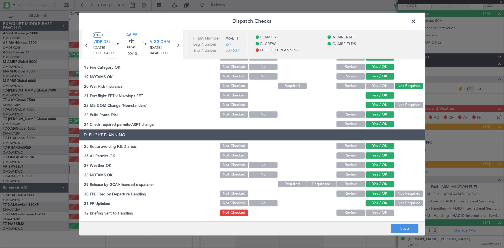
click at [374, 210] on button "Yes / OK" at bounding box center [380, 212] width 29 height 6
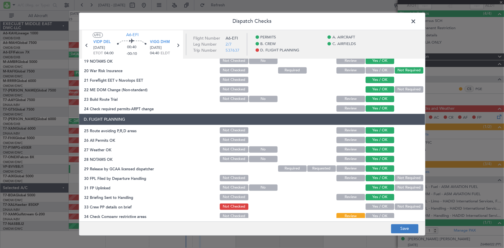
scroll to position [264, 0]
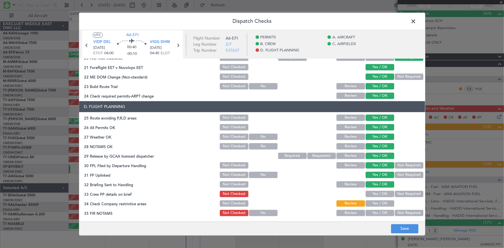
click at [378, 192] on button "Yes / OK" at bounding box center [380, 194] width 29 height 6
click at [373, 203] on button "Yes / OK" at bounding box center [380, 203] width 29 height 6
click at [375, 212] on button "Yes / OK" at bounding box center [380, 213] width 29 height 6
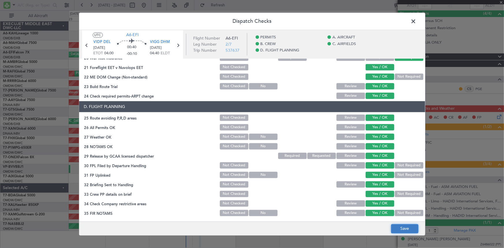
click at [398, 228] on button "Save" at bounding box center [404, 228] width 27 height 9
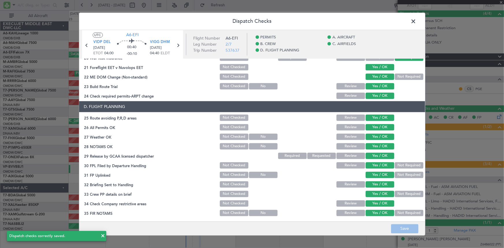
click at [416, 21] on span at bounding box center [416, 23] width 0 height 12
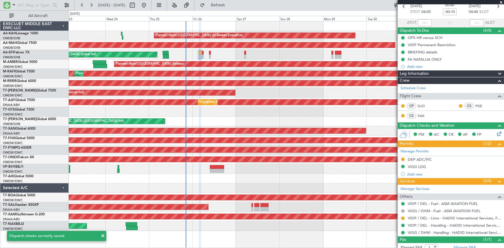
scroll to position [0, 0]
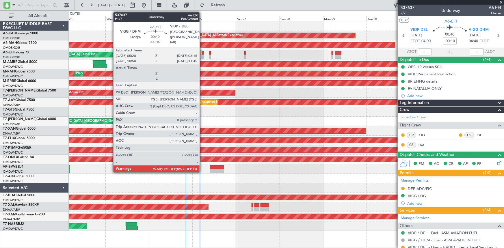
click at [202, 53] on div at bounding box center [203, 53] width 2 height 4
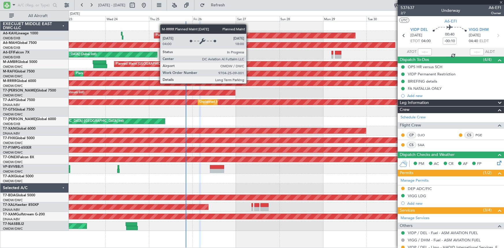
type input "0"
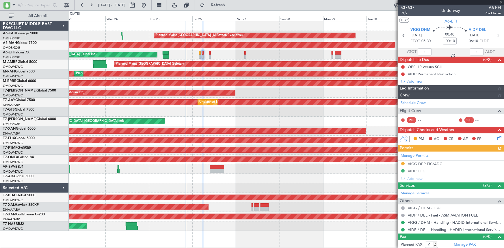
type input "Dherander Fithani (DHF)"
type input "7353"
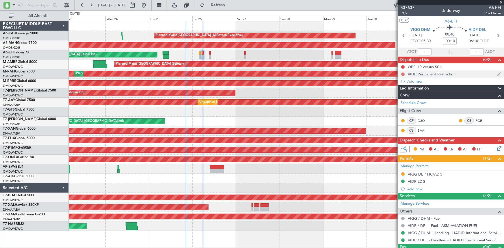
click at [401, 72] on button at bounding box center [402, 73] width 3 height 3
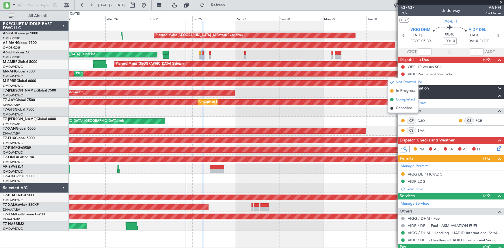
click at [399, 99] on span "Completed" at bounding box center [405, 100] width 19 height 6
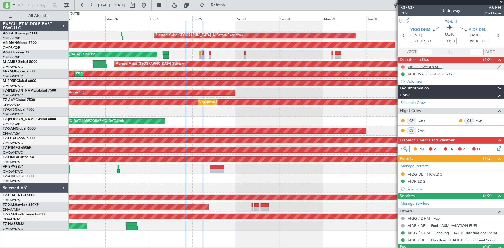
click at [404, 66] on button at bounding box center [402, 66] width 3 height 3
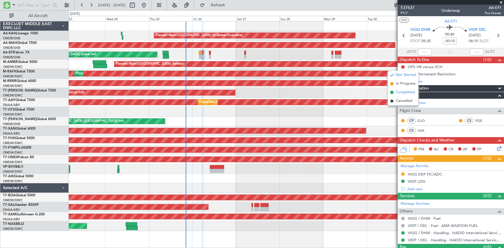
click at [400, 93] on span "Completed" at bounding box center [405, 93] width 19 height 6
click at [496, 147] on icon at bounding box center [498, 147] width 5 height 5
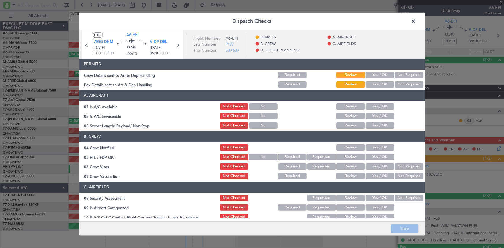
click at [369, 74] on button "Yes / OK" at bounding box center [380, 75] width 29 height 6
click at [370, 82] on button "Yes / OK" at bounding box center [380, 84] width 29 height 6
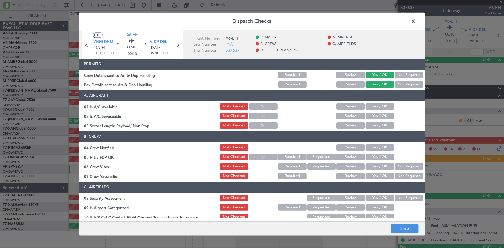
click at [396, 83] on button "Not Required" at bounding box center [409, 84] width 29 height 6
click at [376, 103] on div "Yes / OK" at bounding box center [379, 107] width 29 height 8
click at [375, 105] on button "Yes / OK" at bounding box center [380, 106] width 29 height 6
click at [374, 115] on button "Yes / OK" at bounding box center [380, 116] width 29 height 6
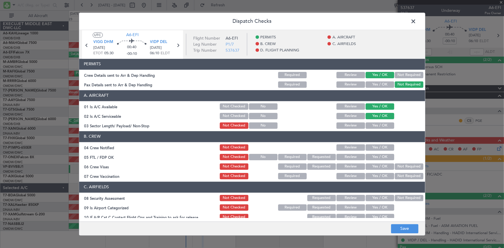
click at [373, 124] on button "Yes / OK" at bounding box center [380, 125] width 29 height 6
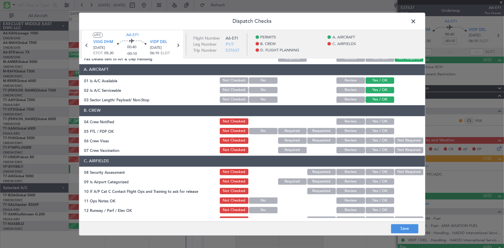
click at [372, 122] on button "Yes / OK" at bounding box center [380, 121] width 29 height 6
click at [372, 127] on div "Yes / OK" at bounding box center [379, 131] width 29 height 8
click at [372, 131] on button "Yes / OK" at bounding box center [380, 131] width 29 height 6
click at [374, 137] on button "Yes / OK" at bounding box center [380, 140] width 29 height 6
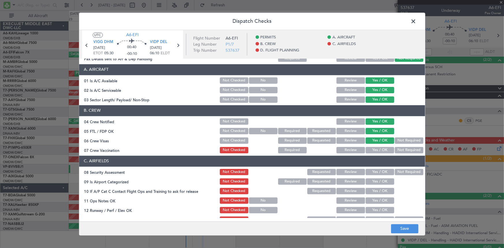
click at [398, 141] on button "Not Required" at bounding box center [409, 140] width 29 height 6
click at [402, 147] on button "Not Required" at bounding box center [409, 150] width 29 height 6
click at [378, 140] on button "Yes / OK" at bounding box center [380, 140] width 29 height 6
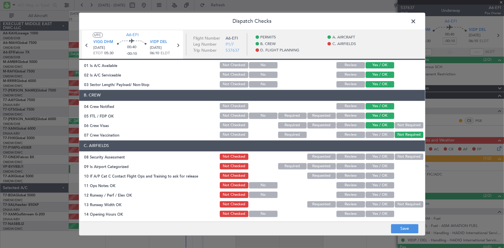
scroll to position [79, 0]
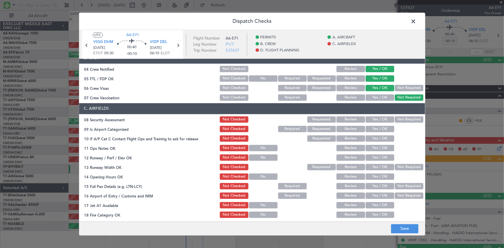
click at [395, 117] on button "Not Required" at bounding box center [409, 119] width 29 height 6
click at [381, 126] on button "Yes / OK" at bounding box center [380, 129] width 29 height 6
click at [378, 138] on button "Yes / OK" at bounding box center [380, 138] width 29 height 6
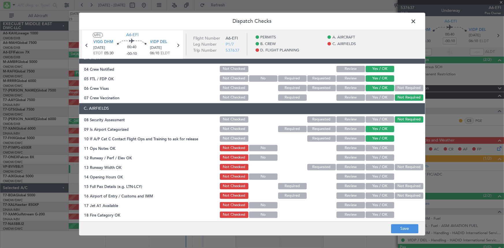
click at [378, 147] on button "Yes / OK" at bounding box center [380, 148] width 29 height 6
click at [380, 159] on button "Yes / OK" at bounding box center [380, 157] width 29 height 6
click at [378, 165] on button "Yes / OK" at bounding box center [380, 167] width 29 height 6
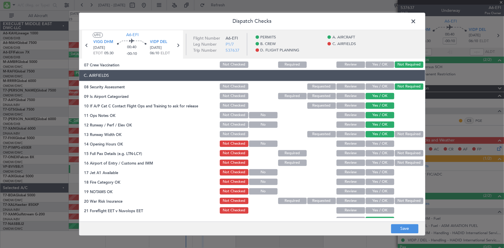
scroll to position [131, 0]
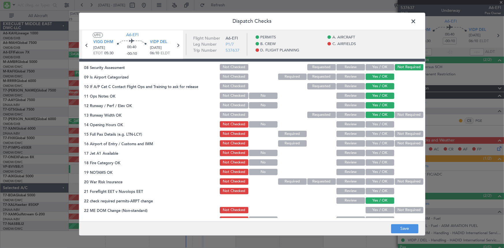
click at [377, 124] on button "Yes / OK" at bounding box center [380, 124] width 29 height 6
click at [377, 133] on button "Yes / OK" at bounding box center [380, 134] width 29 height 6
click at [398, 134] on button "Not Required" at bounding box center [409, 134] width 29 height 6
click at [397, 142] on button "Not Required" at bounding box center [409, 143] width 29 height 6
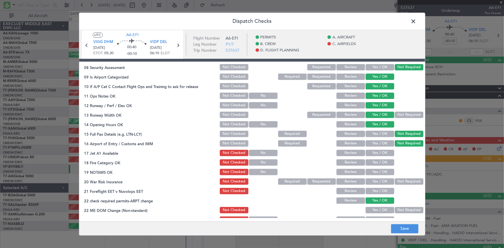
click at [377, 152] on button "Yes / OK" at bounding box center [380, 153] width 29 height 6
click at [375, 161] on button "Yes / OK" at bounding box center [380, 162] width 29 height 6
click at [376, 170] on button "Yes / OK" at bounding box center [380, 172] width 29 height 6
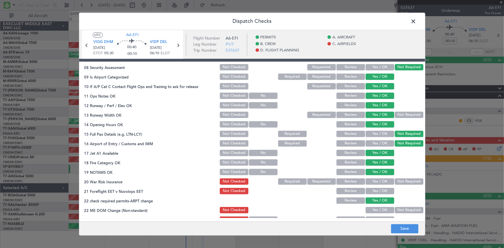
click at [378, 180] on button "Yes / OK" at bounding box center [380, 181] width 29 height 6
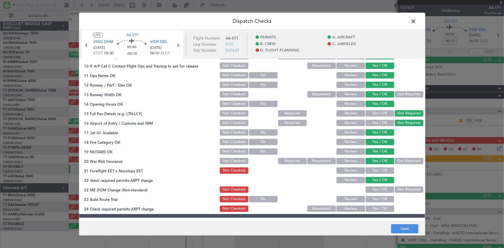
scroll to position [157, 0]
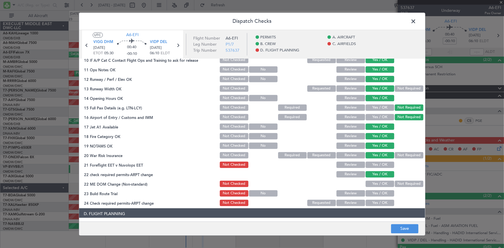
click at [403, 155] on button "Not Required" at bounding box center [409, 155] width 29 height 6
click at [381, 165] on button "Yes / OK" at bounding box center [380, 164] width 29 height 6
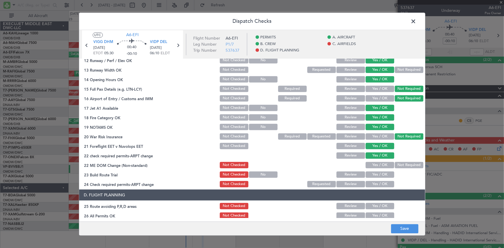
scroll to position [184, 0]
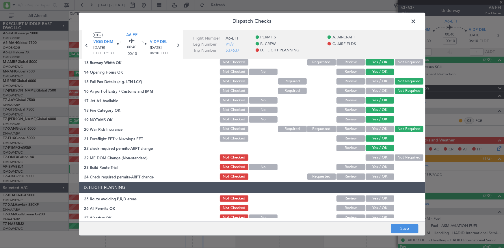
click at [380, 158] on button "Yes / OK" at bounding box center [380, 157] width 29 height 6
click at [378, 164] on button "Yes / OK" at bounding box center [380, 167] width 29 height 6
click at [379, 175] on button "Yes / OK" at bounding box center [380, 176] width 29 height 6
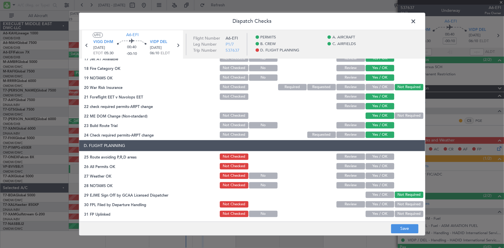
scroll to position [236, 0]
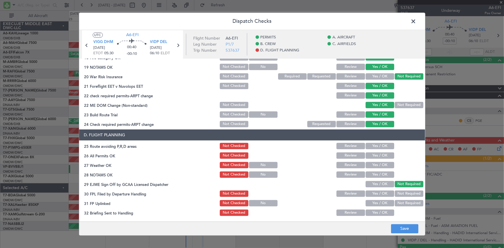
click at [378, 146] on button "Yes / OK" at bounding box center [380, 146] width 29 height 6
click at [377, 154] on button "Yes / OK" at bounding box center [380, 155] width 29 height 6
click at [377, 162] on button "Yes / OK" at bounding box center [380, 165] width 29 height 6
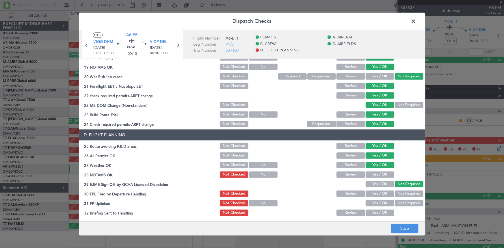
click at [377, 171] on button "Yes / OK" at bounding box center [380, 174] width 29 height 6
click at [381, 182] on button "Yes / OK" at bounding box center [380, 184] width 29 height 6
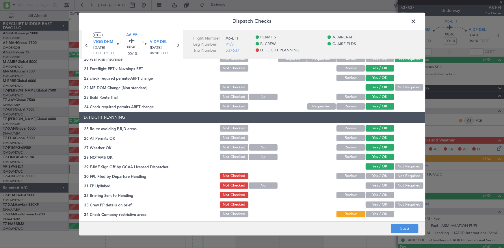
scroll to position [262, 0]
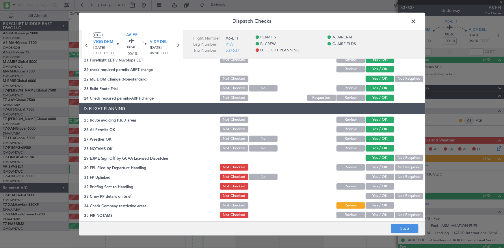
click at [376, 167] on button "Yes / OK" at bounding box center [380, 167] width 29 height 6
click at [377, 176] on button "Yes / OK" at bounding box center [380, 177] width 29 height 6
click at [374, 185] on button "Yes / OK" at bounding box center [380, 186] width 29 height 6
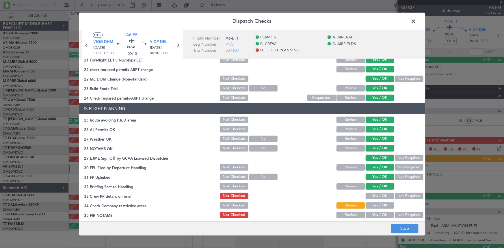
click at [376, 197] on button "Yes / OK" at bounding box center [380, 196] width 29 height 6
click at [375, 205] on button "Yes / OK" at bounding box center [380, 205] width 29 height 6
click at [376, 212] on button "Yes / OK" at bounding box center [380, 215] width 29 height 6
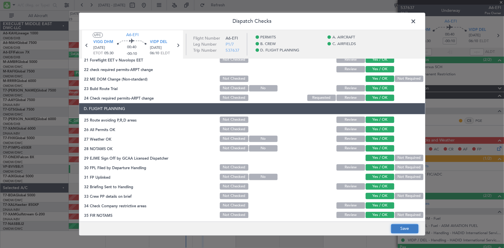
click at [407, 227] on button "Save" at bounding box center [404, 228] width 27 height 9
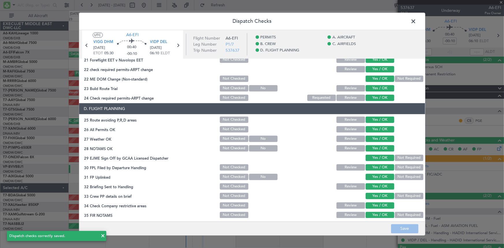
click at [416, 21] on span at bounding box center [416, 23] width 0 height 12
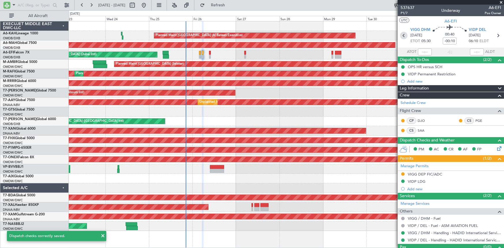
click at [403, 34] on icon at bounding box center [404, 36] width 8 height 8
type input "1"
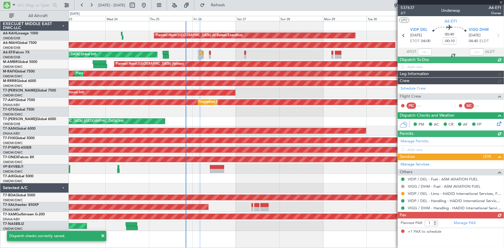
type input "Dherander Fithani (DHF)"
type input "7364"
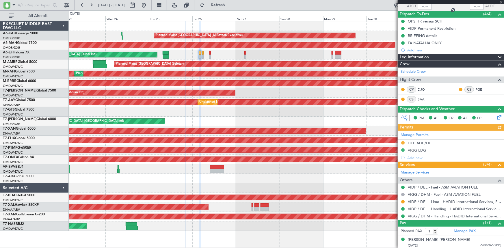
scroll to position [46, 0]
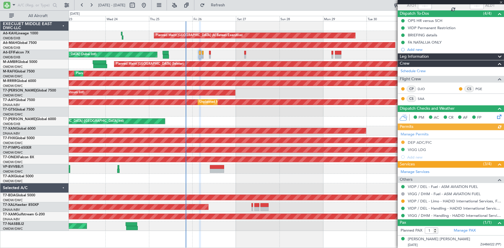
click at [496, 116] on icon at bounding box center [498, 115] width 5 height 5
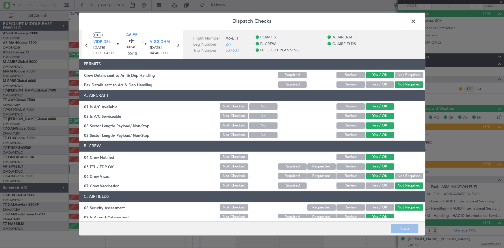
click at [372, 85] on button "Yes / OK" at bounding box center [380, 84] width 29 height 6
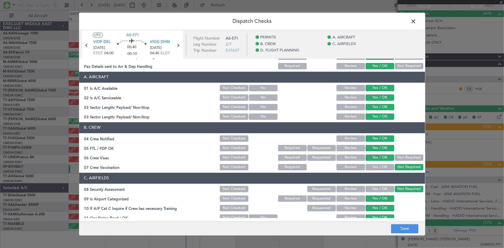
scroll to position [79, 0]
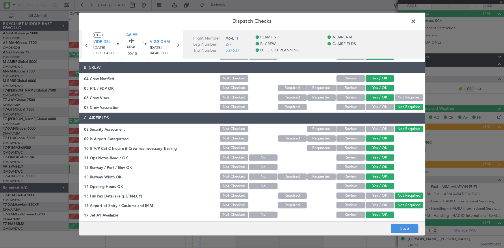
click at [366, 196] on button "Yes / OK" at bounding box center [380, 196] width 29 height 6
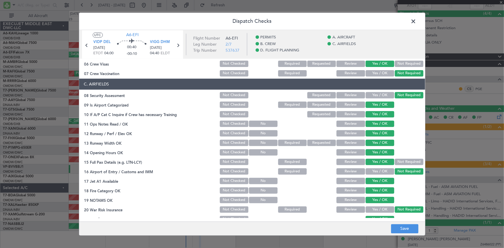
scroll to position [131, 0]
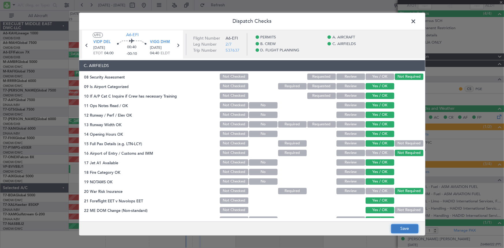
click at [401, 228] on button "Save" at bounding box center [404, 228] width 27 height 9
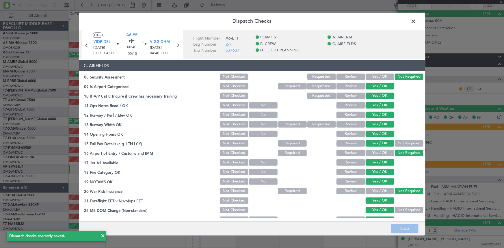
click at [416, 23] on span at bounding box center [416, 23] width 0 height 12
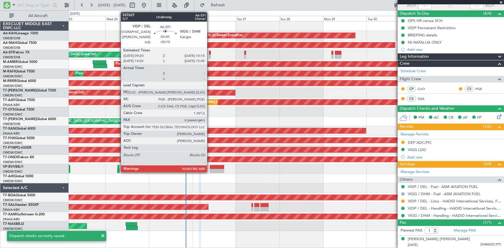
click at [210, 54] on div at bounding box center [210, 53] width 2 height 4
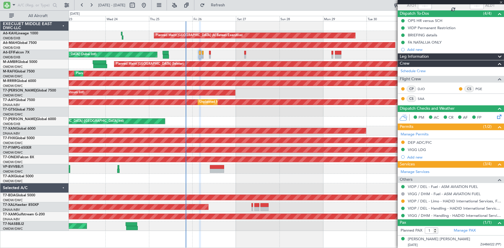
scroll to position [18, 0]
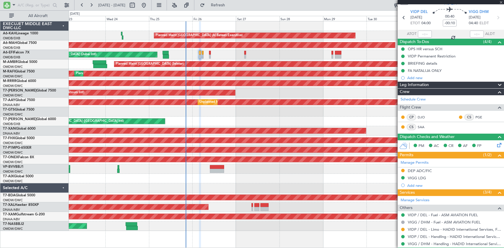
type input "6"
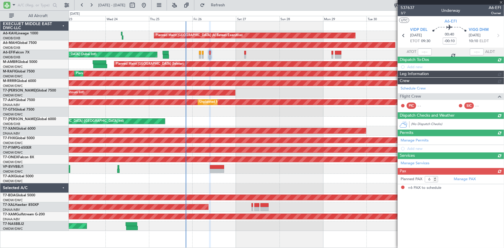
scroll to position [0, 0]
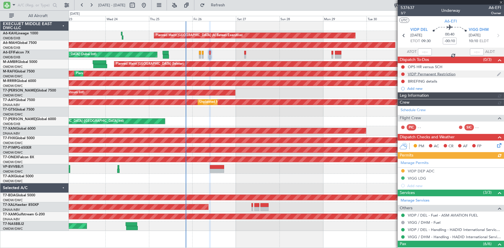
type input "Dherander Fithani (DHF)"
type input "7365"
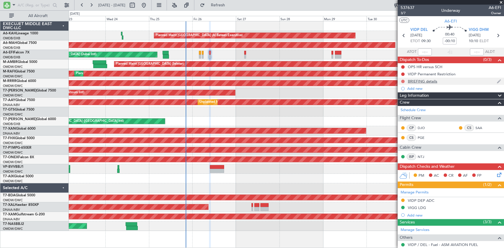
click at [403, 81] on button at bounding box center [402, 81] width 3 height 3
click at [396, 107] on span "Completed" at bounding box center [405, 107] width 19 height 6
click at [402, 73] on button at bounding box center [402, 73] width 3 height 3
click at [402, 98] on span "Completed" at bounding box center [405, 100] width 19 height 6
click at [402, 66] on button at bounding box center [402, 66] width 3 height 3
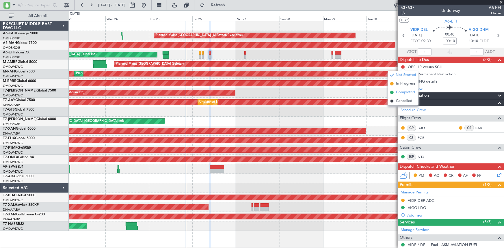
click at [403, 92] on span "Completed" at bounding box center [405, 93] width 19 height 6
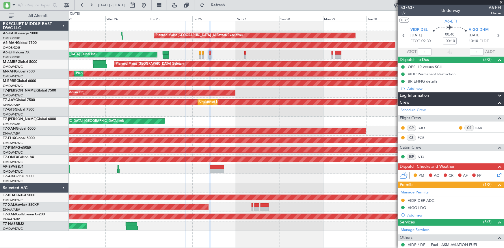
click at [496, 173] on icon at bounding box center [498, 174] width 5 height 5
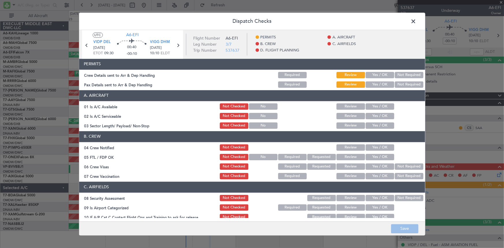
click at [370, 74] on button "Yes / OK" at bounding box center [380, 75] width 29 height 6
click at [375, 85] on button "Yes / OK" at bounding box center [380, 84] width 29 height 6
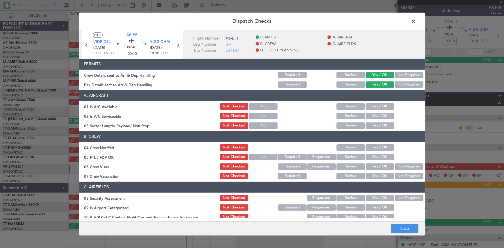
click at [377, 107] on button "Yes / OK" at bounding box center [380, 106] width 29 height 6
click at [374, 115] on button "Yes / OK" at bounding box center [380, 116] width 29 height 6
click at [372, 124] on button "Yes / OK" at bounding box center [380, 125] width 29 height 6
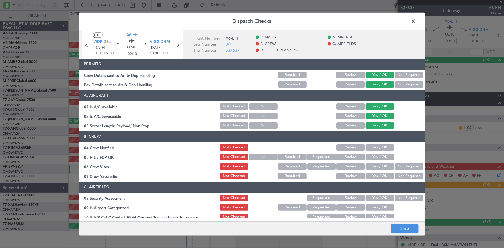
click at [372, 147] on button "Yes / OK" at bounding box center [380, 147] width 29 height 6
click at [378, 157] on button "Yes / OK" at bounding box center [380, 157] width 29 height 6
click at [374, 166] on button "Yes / OK" at bounding box center [380, 166] width 29 height 6
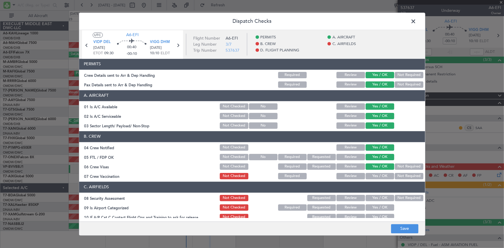
click at [379, 175] on button "Yes / OK" at bounding box center [380, 176] width 29 height 6
click at [405, 175] on button "Not Required" at bounding box center [409, 176] width 29 height 6
click at [398, 198] on button "Not Required" at bounding box center [409, 198] width 29 height 6
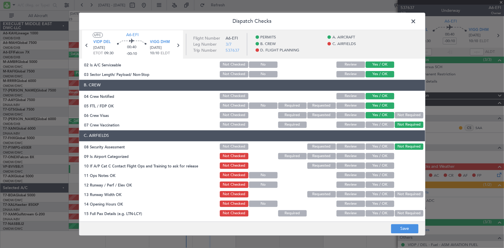
scroll to position [79, 0]
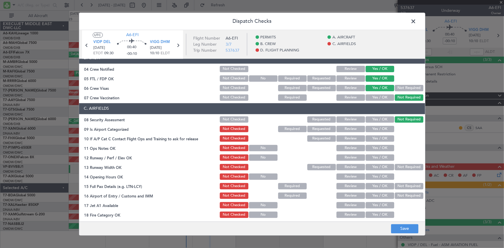
click at [378, 128] on button "Yes / OK" at bounding box center [380, 129] width 29 height 6
click at [374, 140] on button "Yes / OK" at bounding box center [380, 138] width 29 height 6
click at [371, 146] on button "Yes / OK" at bounding box center [380, 148] width 29 height 6
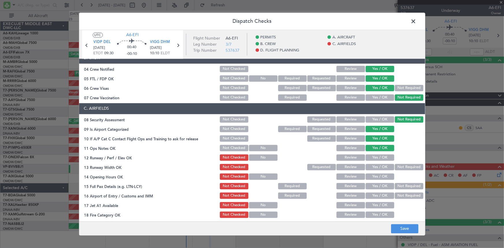
click at [376, 159] on button "Yes / OK" at bounding box center [380, 157] width 29 height 6
click at [377, 164] on button "Yes / OK" at bounding box center [380, 167] width 29 height 6
click at [377, 173] on div "Yes / OK" at bounding box center [379, 177] width 29 height 8
click at [378, 175] on button "Yes / OK" at bounding box center [380, 177] width 29 height 6
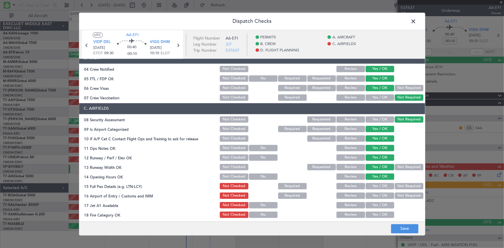
click at [375, 187] on button "Yes / OK" at bounding box center [380, 186] width 29 height 6
click at [376, 193] on button "Yes / OK" at bounding box center [380, 196] width 29 height 6
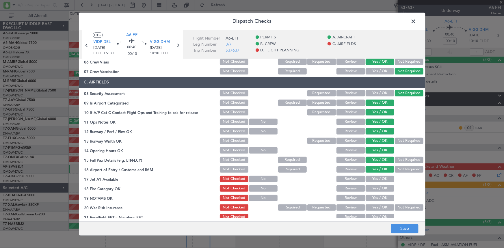
click at [400, 168] on button "Not Required" at bounding box center [409, 169] width 29 height 6
click at [379, 177] on button "Yes / OK" at bounding box center [380, 179] width 29 height 6
click at [376, 189] on button "Yes / OK" at bounding box center [380, 188] width 29 height 6
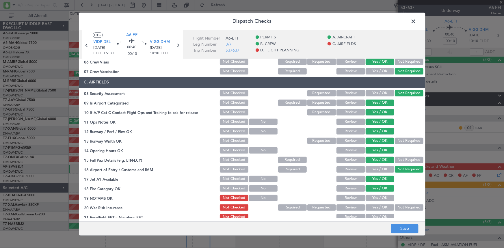
click at [375, 195] on button "Yes / OK" at bounding box center [380, 198] width 29 height 6
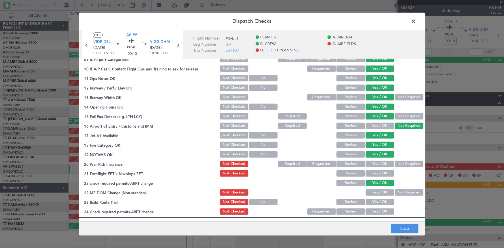
scroll to position [184, 0]
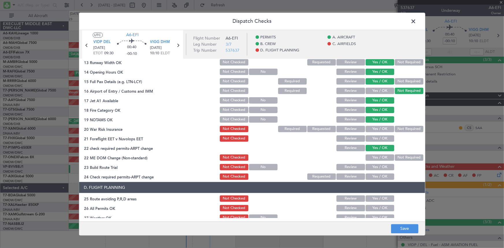
click at [376, 157] on button "Yes / OK" at bounding box center [380, 157] width 29 height 6
click at [372, 169] on button "Yes / OK" at bounding box center [380, 167] width 29 height 6
click at [376, 175] on button "Yes / OK" at bounding box center [380, 176] width 29 height 6
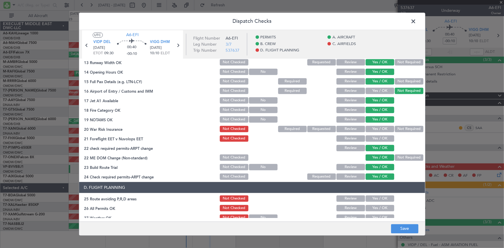
click at [402, 128] on button "Not Required" at bounding box center [409, 129] width 29 height 6
click at [375, 137] on button "Yes / OK" at bounding box center [380, 138] width 29 height 6
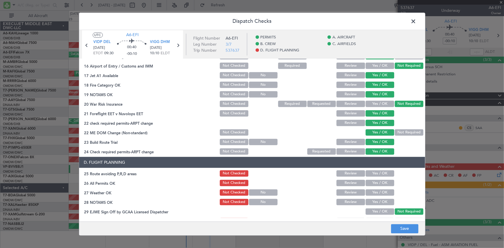
scroll to position [236, 0]
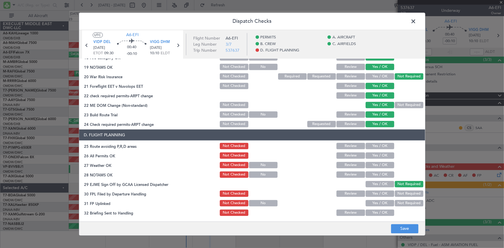
click at [370, 147] on button "Yes / OK" at bounding box center [380, 146] width 29 height 6
click at [370, 155] on button "Yes / OK" at bounding box center [380, 155] width 29 height 6
click at [370, 166] on button "Yes / OK" at bounding box center [380, 165] width 29 height 6
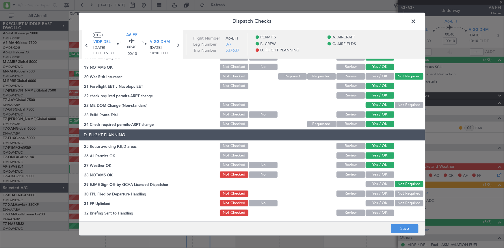
click at [373, 173] on button "Yes / OK" at bounding box center [380, 174] width 29 height 6
click at [380, 194] on button "Yes / OK" at bounding box center [380, 193] width 29 height 6
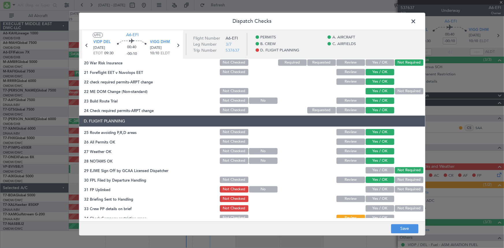
scroll to position [262, 0]
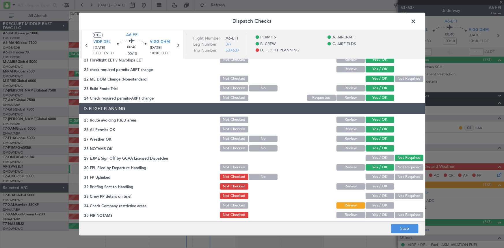
click at [377, 178] on button "Yes / OK" at bounding box center [380, 177] width 29 height 6
click at [377, 185] on button "Yes / OK" at bounding box center [380, 186] width 29 height 6
click at [377, 156] on button "Yes / OK" at bounding box center [380, 157] width 29 height 6
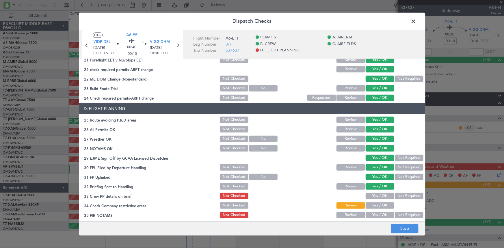
click at [375, 193] on button "Yes / OK" at bounding box center [380, 196] width 29 height 6
drag, startPoint x: 374, startPoint y: 206, endPoint x: 376, endPoint y: 216, distance: 10.4
click at [374, 206] on button "Yes / OK" at bounding box center [380, 205] width 29 height 6
click at [375, 215] on button "Yes / OK" at bounding box center [380, 215] width 29 height 6
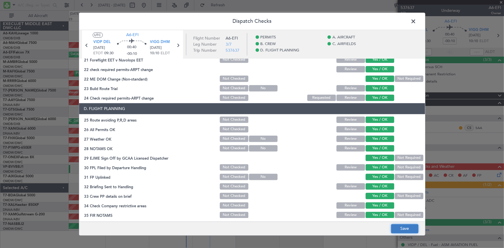
click at [402, 230] on button "Save" at bounding box center [404, 228] width 27 height 9
click at [416, 24] on span at bounding box center [416, 23] width 0 height 12
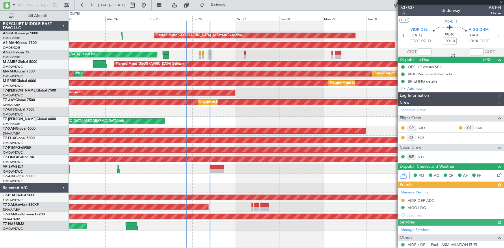
type input "Dherander Fithani (DHF)"
type input "7365"
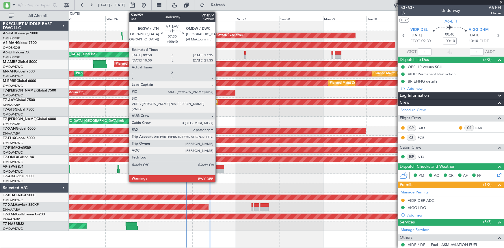
click at [218, 169] on div at bounding box center [217, 171] width 14 height 4
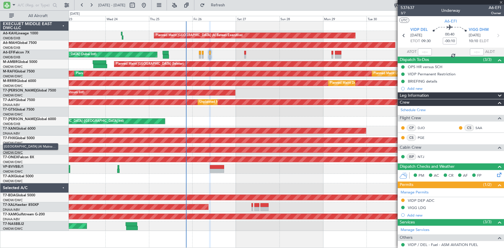
type input "+00:40"
type input "2"
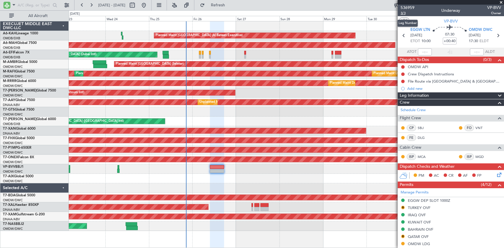
click at [403, 13] on span "3/3" at bounding box center [407, 13] width 14 height 5
click at [404, 12] on span "3/3" at bounding box center [407, 13] width 14 height 5
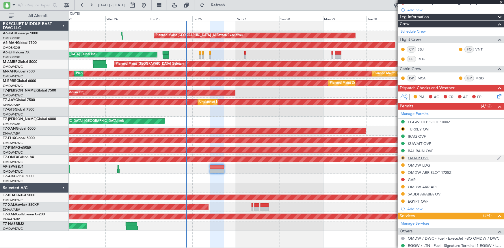
click at [403, 157] on button "R" at bounding box center [402, 157] width 3 height 3
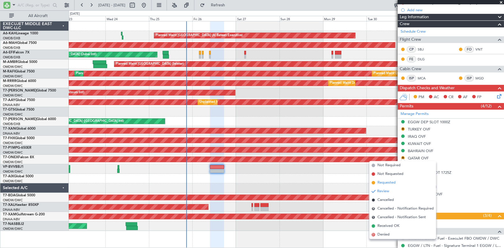
click at [384, 182] on span "Requested" at bounding box center [386, 183] width 18 height 6
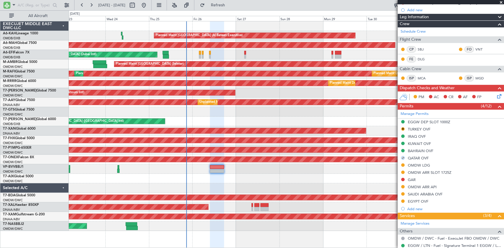
click at [421, 193] on div "SAUDI ARABIA OVF" at bounding box center [425, 194] width 35 height 5
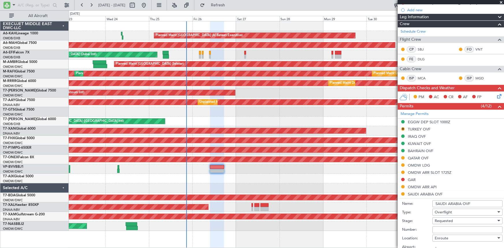
scroll to position [157, 0]
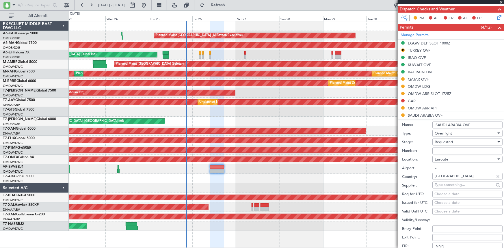
click at [446, 150] on input "Number:" at bounding box center [467, 151] width 70 height 7
paste input "2501020832"
type input "2501020832"
click at [449, 142] on span "Requested" at bounding box center [444, 141] width 18 height 5
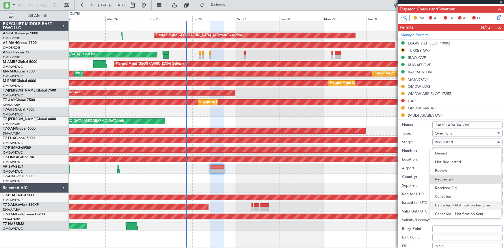
scroll to position [2, 0]
click at [452, 185] on span "Received OK" at bounding box center [465, 185] width 61 height 9
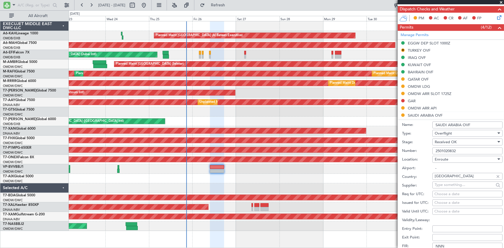
scroll to position [236, 0]
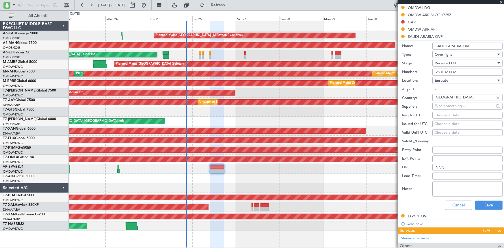
click at [474, 191] on textarea "Notes:" at bounding box center [467, 189] width 70 height 15
type textarea "v"
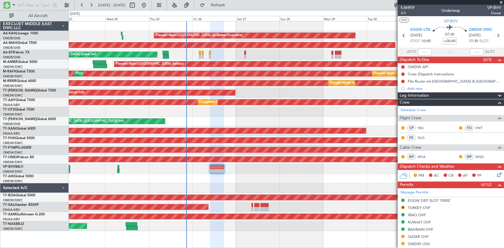
scroll to position [236, 0]
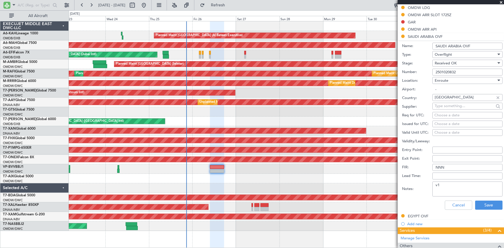
type textarea "v"
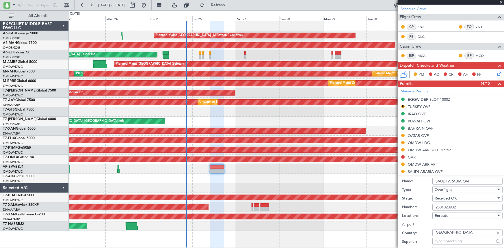
scroll to position [210, 0]
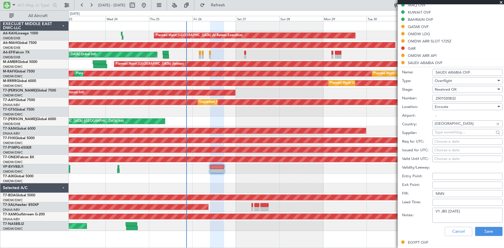
drag, startPoint x: 419, startPoint y: 208, endPoint x: 344, endPoint y: 203, distance: 74.9
click at [344, 203] on fb-app "[DATE] - [DATE] Refresh Quick Links All Aircraft Planned Maint [GEOGRAPHIC_DATA…" at bounding box center [252, 126] width 504 height 244
type textarea "V1 JBS 26SEP"
click at [479, 229] on button "Save" at bounding box center [488, 231] width 27 height 9
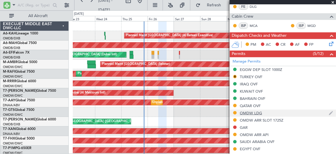
scroll to position [184, 0]
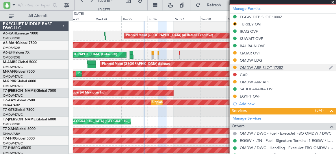
click at [280, 65] on div "OMDW ARR SLOT 1725Z" at bounding box center [262, 67] width 44 height 5
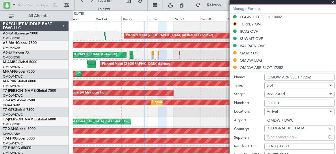
drag, startPoint x: 313, startPoint y: 74, endPoint x: 320, endPoint y: 72, distance: 7.4
click at [320, 74] on input "OMDW ARR SLOT 1725Z" at bounding box center [299, 77] width 70 height 7
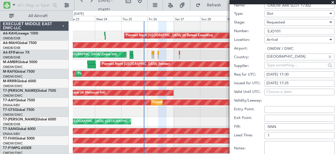
scroll to position [262, 0]
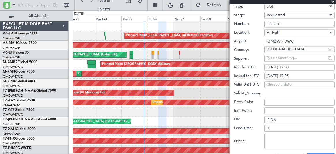
type input "OMDW ARR SLOT 1730Z"
click at [290, 73] on div "[DATE] 17:25" at bounding box center [299, 76] width 66 height 6
select select "9"
select select "2025"
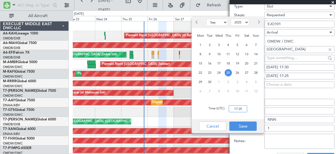
click at [235, 109] on input "17:25" at bounding box center [238, 108] width 18 height 7
type input "17:30"
click at [242, 125] on button "Save" at bounding box center [242, 125] width 27 height 9
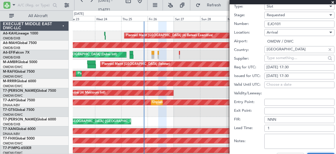
click at [317, 153] on button "Save" at bounding box center [320, 157] width 27 height 9
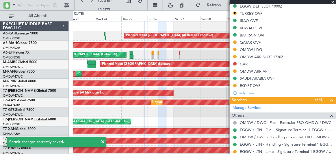
scroll to position [184, 0]
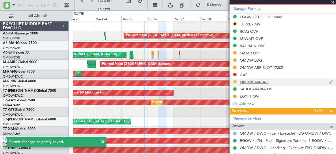
click at [234, 80] on button at bounding box center [234, 81] width 3 height 3
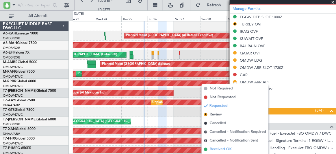
click at [220, 150] on span "Received OK" at bounding box center [221, 149] width 22 height 6
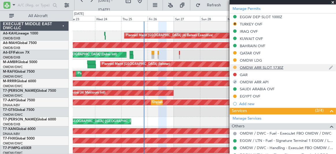
click at [234, 66] on button at bounding box center [234, 67] width 3 height 3
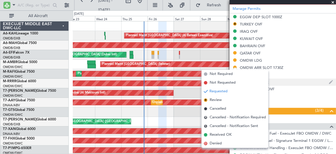
drag, startPoint x: 218, startPoint y: 135, endPoint x: 256, endPoint y: 82, distance: 65.2
click at [218, 135] on span "Received OK" at bounding box center [221, 135] width 22 height 6
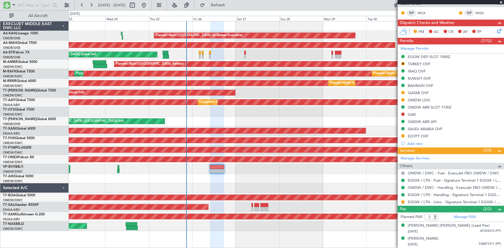
scroll to position [143, 0]
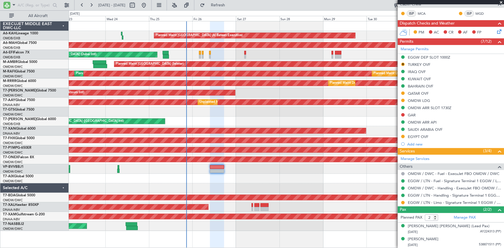
click at [228, 57] on div "AOG Maint Dubai (Dubai Intl) AOG Maint" at bounding box center [286, 55] width 435 height 10
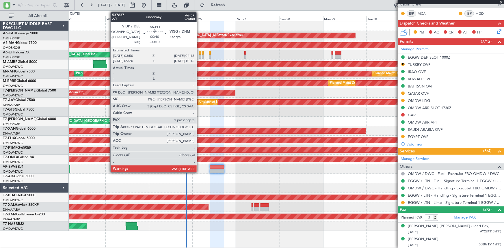
click at [199, 53] on div at bounding box center [200, 53] width 2 height 4
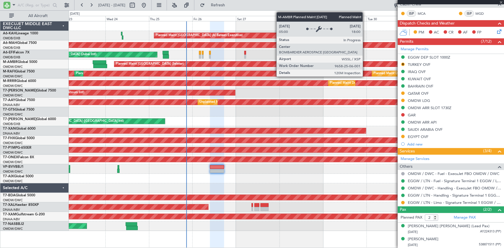
type input "-00:10"
type input "1"
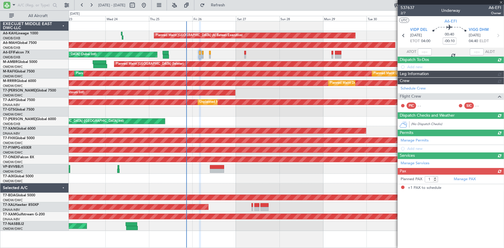
scroll to position [0, 0]
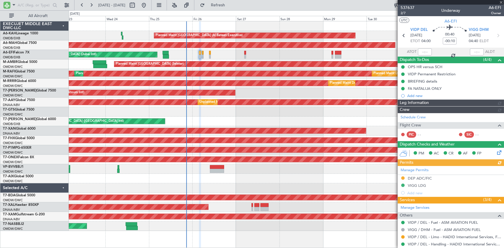
type input "Dherander Fithani (DHF)"
type input "7364"
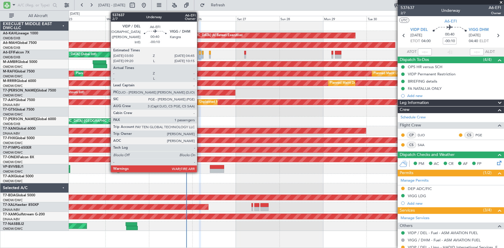
click at [200, 53] on div at bounding box center [200, 53] width 2 height 4
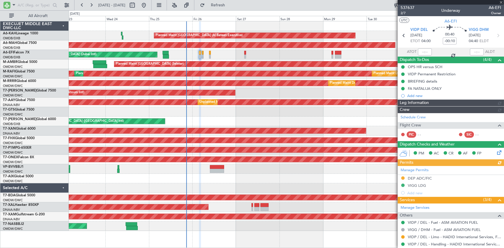
type input "Dherander Fithani (DHF)"
type input "7364"
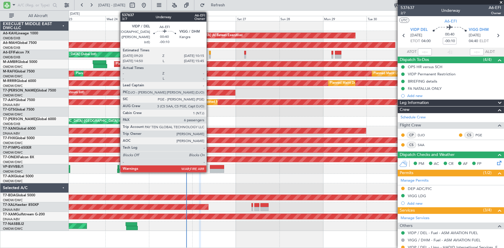
click at [209, 53] on div at bounding box center [210, 53] width 2 height 4
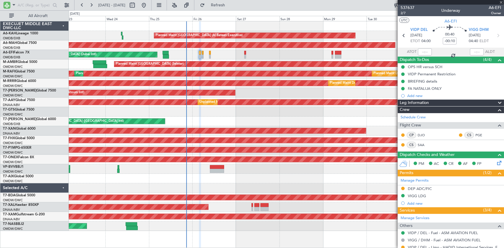
type input "6"
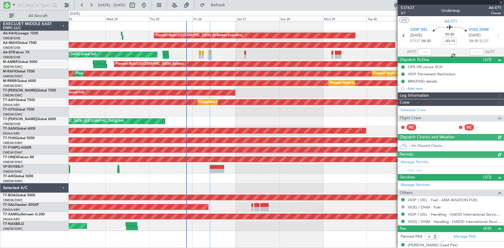
type input "Dherander Fithani (DHF)"
type input "7365"
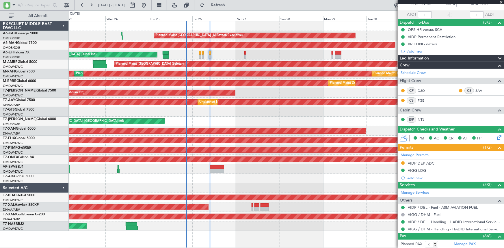
scroll to position [79, 0]
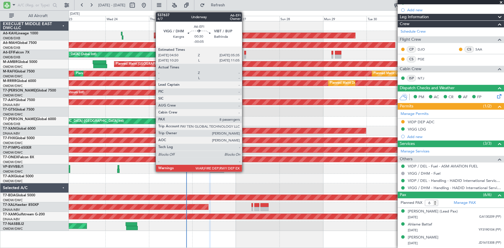
click at [245, 52] on div at bounding box center [244, 53] width 1 height 4
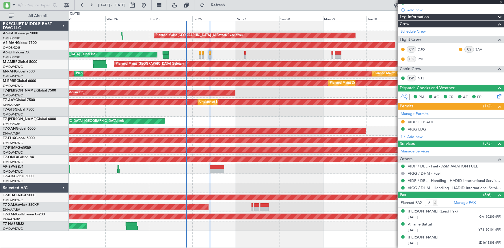
type input "-00:05"
type input "8"
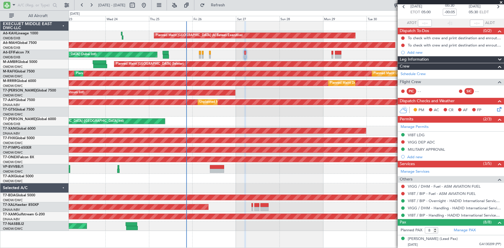
scroll to position [0, 0]
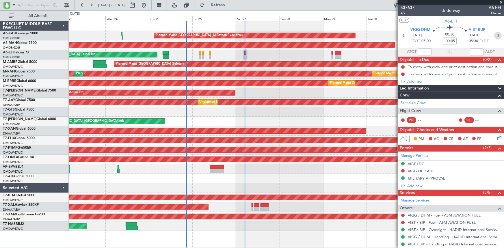
click at [495, 34] on icon at bounding box center [498, 36] width 8 height 8
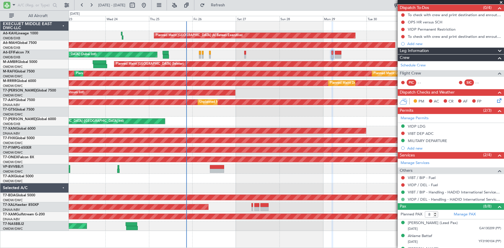
scroll to position [52, 0]
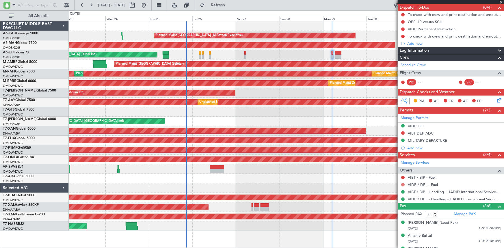
click at [403, 184] on button at bounding box center [402, 184] width 3 height 3
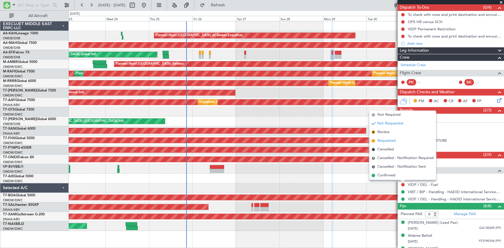
click at [385, 140] on span "Requested" at bounding box center [386, 141] width 18 height 6
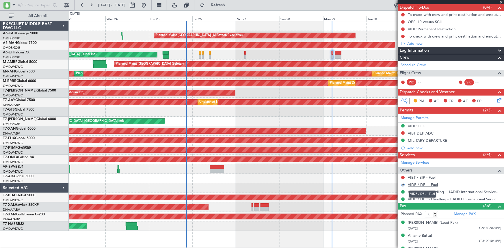
click at [418, 185] on link "VIDP / DEL - Fuel" at bounding box center [423, 184] width 30 height 5
click at [230, 3] on span "Refresh" at bounding box center [218, 5] width 24 height 4
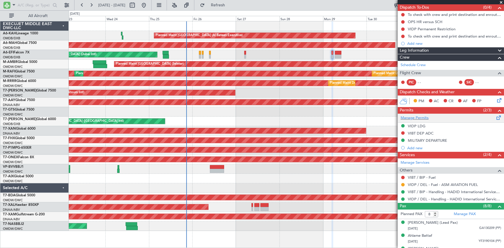
scroll to position [0, 0]
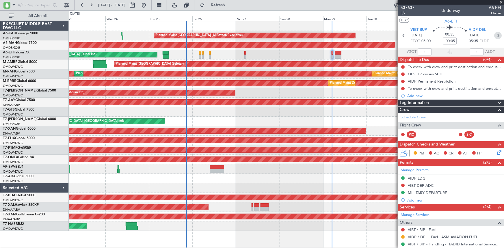
click at [494, 36] on icon at bounding box center [498, 36] width 8 height 8
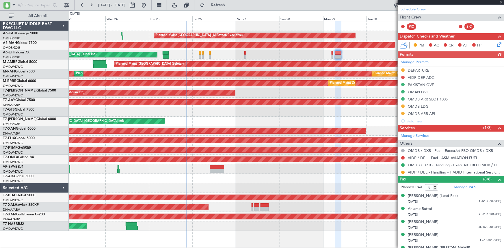
scroll to position [131, 0]
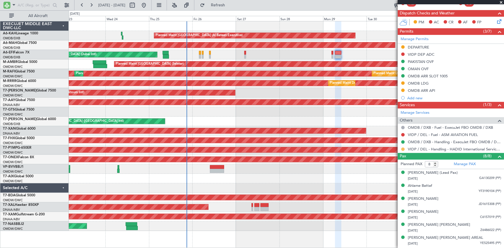
click at [403, 148] on button at bounding box center [402, 149] width 3 height 3
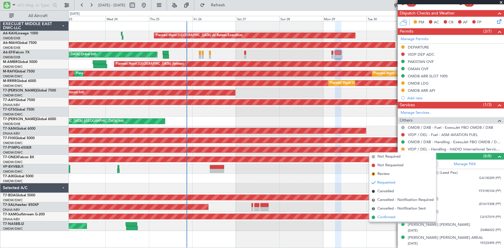
click at [386, 216] on span "Confirmed" at bounding box center [386, 218] width 18 height 6
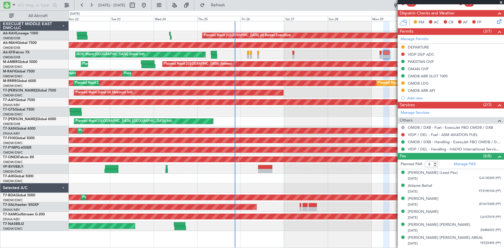
click at [148, 167] on div at bounding box center [286, 169] width 435 height 10
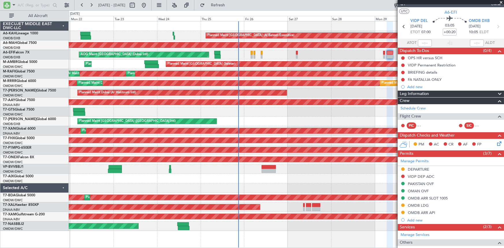
scroll to position [0, 0]
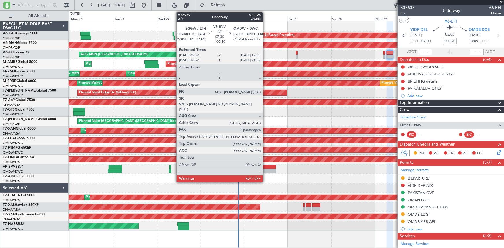
click at [265, 167] on div at bounding box center [269, 167] width 14 height 4
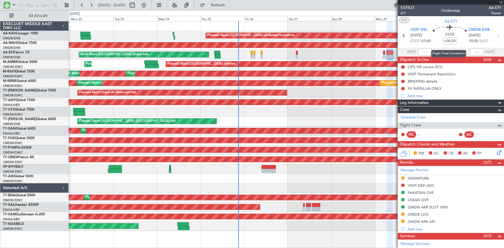
type input "+00:40"
type input "2"
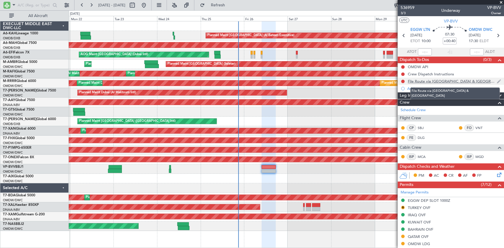
click at [428, 81] on div "File Route via [GEOGRAPHIC_DATA] & [GEOGRAPHIC_DATA]" at bounding box center [452, 81] width 89 height 5
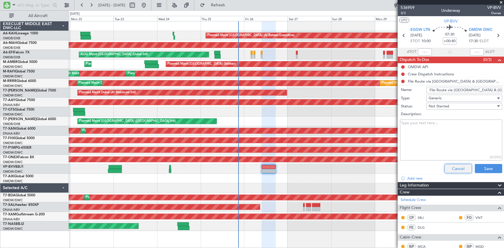
click at [457, 168] on button "Cancel" at bounding box center [457, 168] width 27 height 9
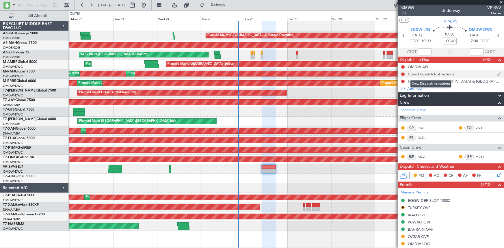
click at [432, 74] on div "Crew Dispatch Instructions" at bounding box center [431, 74] width 46 height 5
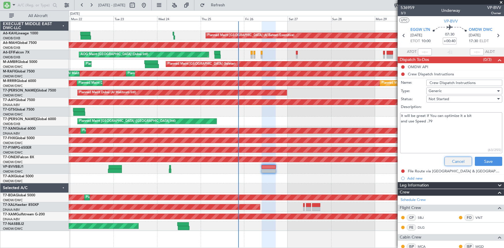
click at [454, 163] on button "Cancel" at bounding box center [457, 161] width 27 height 9
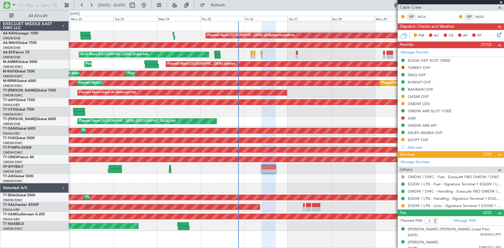
scroll to position [143, 0]
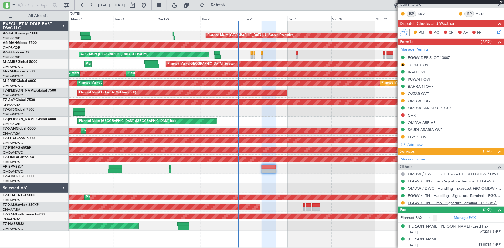
click at [428, 200] on link "EGGW / LTN - Limo - Signature Terminal 1 EGGW / LTN" at bounding box center [454, 202] width 93 height 5
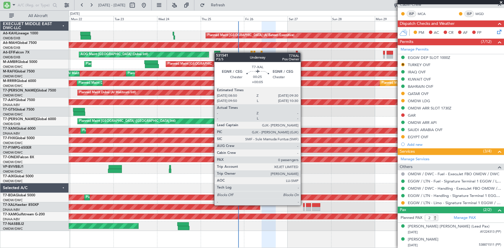
click at [303, 205] on div at bounding box center [303, 205] width 1 height 4
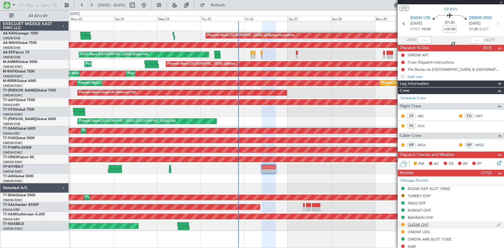
scroll to position [12, 0]
type input "+00:05"
type input "0"
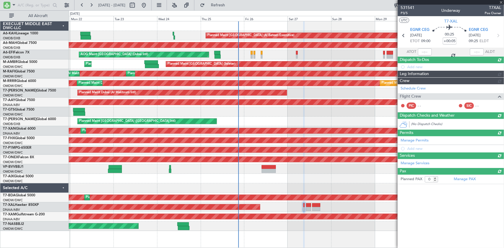
scroll to position [0, 0]
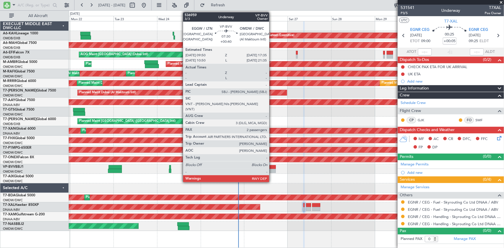
click at [272, 166] on div at bounding box center [269, 167] width 14 height 4
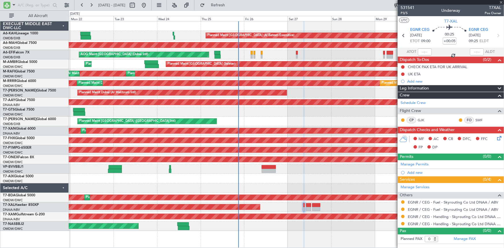
type input "+00:40"
type input "2"
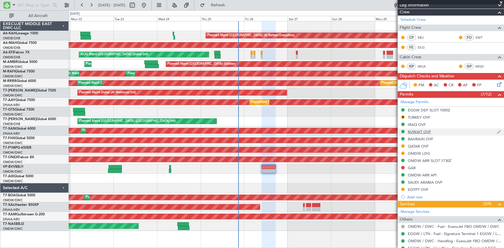
scroll to position [117, 0]
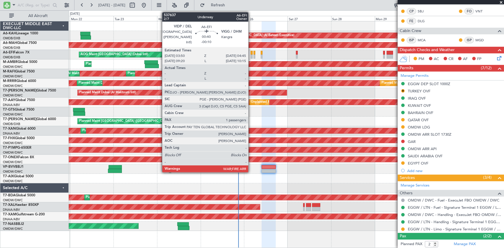
click at [251, 53] on div at bounding box center [252, 53] width 2 height 4
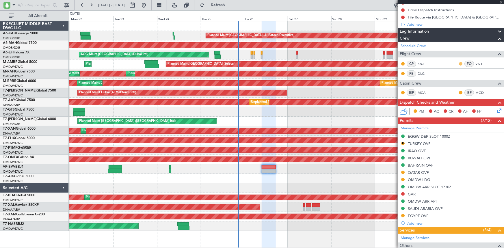
scroll to position [0, 0]
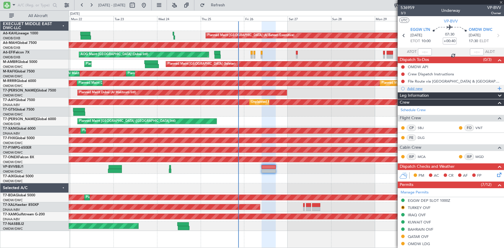
type input "-00:10"
type input "1"
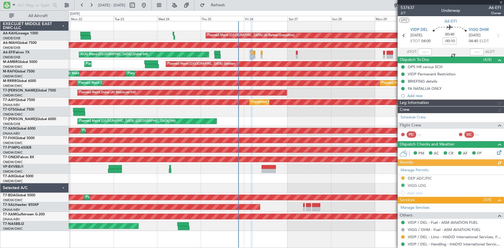
type input "Dherander Fithani (DHF)"
type input "7364"
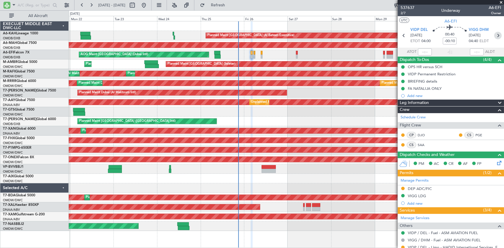
click at [495, 36] on icon at bounding box center [498, 36] width 8 height 8
type input "0"
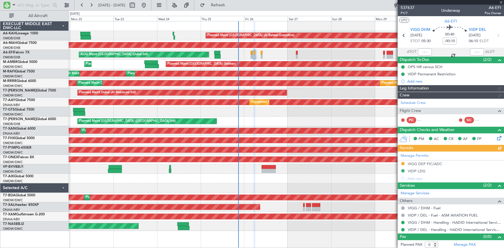
type input "Dherander Fithani (DHF)"
type input "7353"
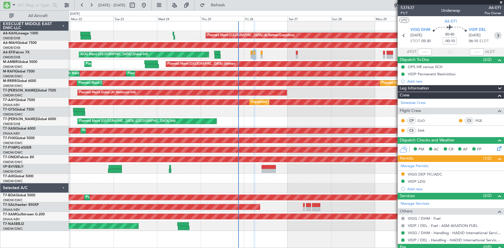
click at [495, 35] on icon at bounding box center [498, 36] width 8 height 8
type input "6"
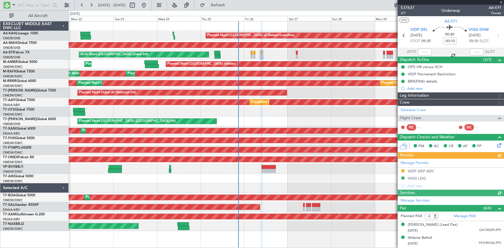
type input "Dherander Fithani (DHF)"
type input "7365"
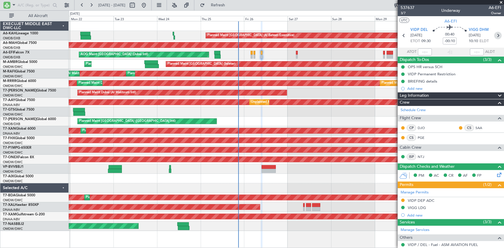
click at [495, 36] on icon at bounding box center [498, 36] width 8 height 8
type input "-00:05"
type input "8"
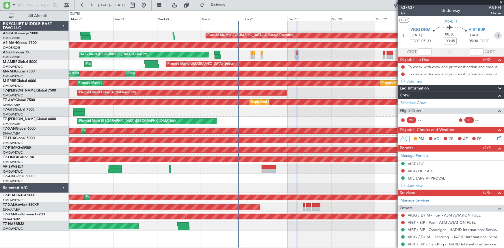
click at [496, 37] on icon at bounding box center [498, 36] width 8 height 8
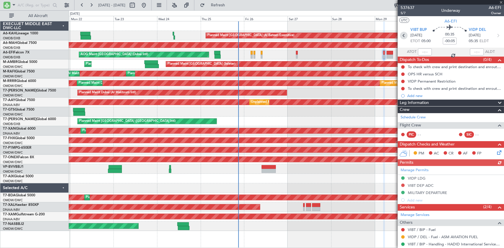
click at [403, 35] on icon at bounding box center [404, 36] width 8 height 8
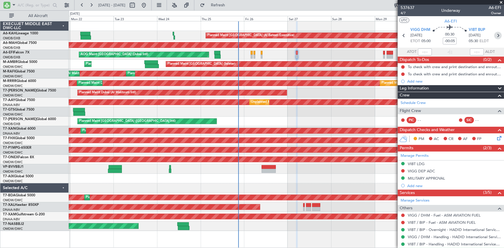
click at [494, 36] on icon at bounding box center [498, 36] width 8 height 8
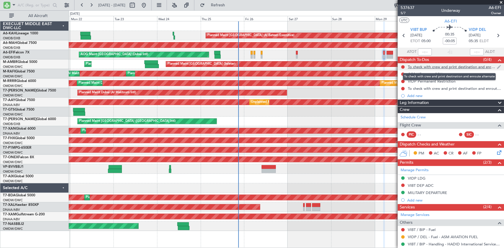
click at [419, 66] on div "To check with crew and print destination and enroute alternate" at bounding box center [452, 66] width 89 height 5
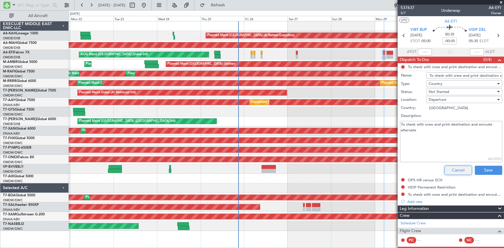
click at [447, 168] on button "Cancel" at bounding box center [457, 170] width 27 height 9
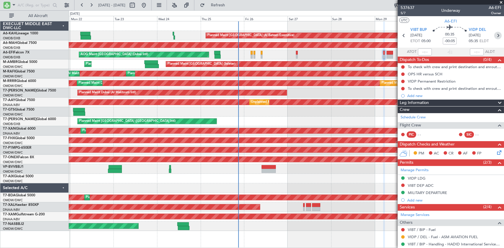
click at [495, 35] on icon at bounding box center [498, 36] width 8 height 8
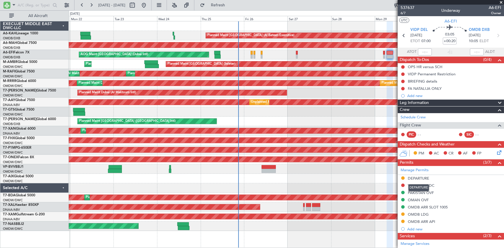
drag, startPoint x: 419, startPoint y: 176, endPoint x: 422, endPoint y: 175, distance: 3.0
click at [419, 176] on div "DEPARTURE" at bounding box center [418, 178] width 21 height 5
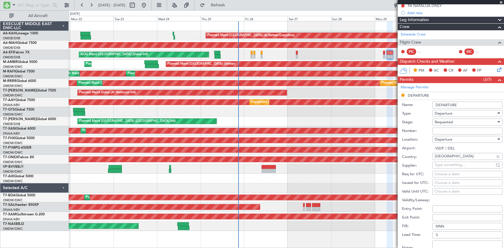
scroll to position [131, 0]
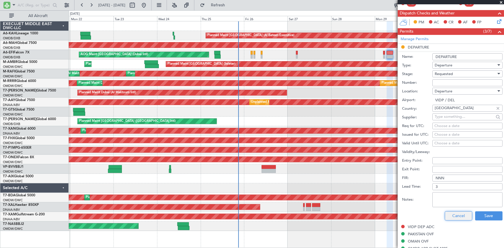
click at [459, 214] on button "Cancel" at bounding box center [458, 215] width 27 height 9
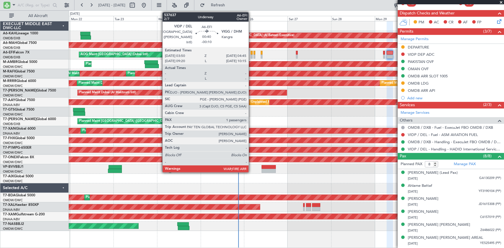
click at [251, 54] on div at bounding box center [252, 53] width 2 height 4
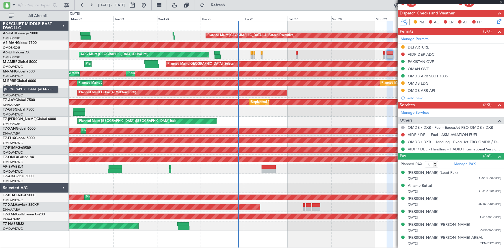
type input "-00:10"
type input "1"
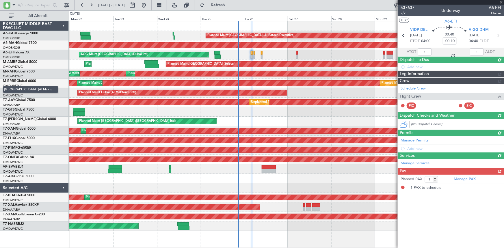
scroll to position [0, 0]
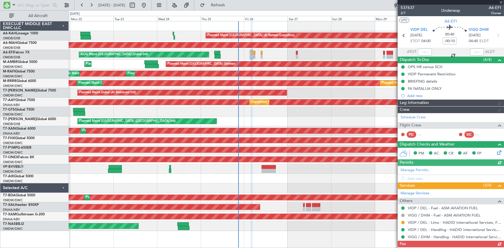
type input "Dherander Fithani (DHF)"
type input "7364"
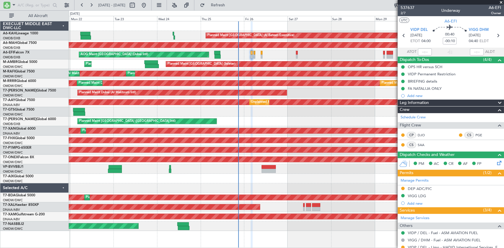
drag, startPoint x: 409, startPoint y: 195, endPoint x: 424, endPoint y: 195, distance: 14.7
click at [409, 195] on div "VIGG LDG" at bounding box center [417, 195] width 18 height 5
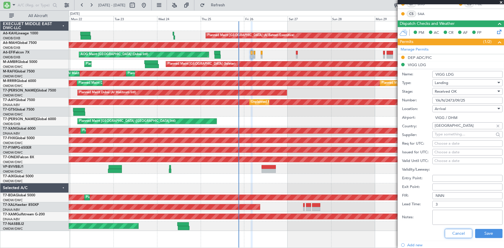
drag, startPoint x: 451, startPoint y: 232, endPoint x: 279, endPoint y: 210, distance: 173.7
click at [450, 230] on button "Cancel" at bounding box center [458, 233] width 27 height 9
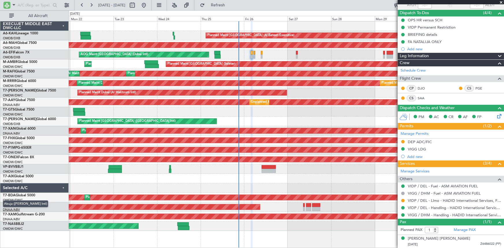
scroll to position [46, 0]
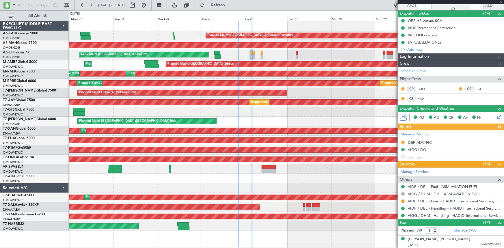
type input "Dherander Fithani (DHF)"
type input "7364"
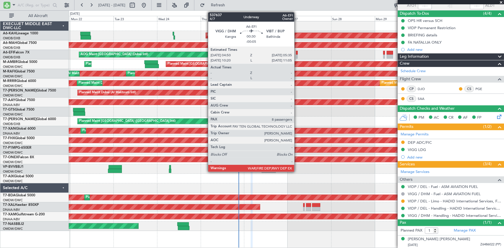
click at [297, 52] on div at bounding box center [296, 53] width 1 height 4
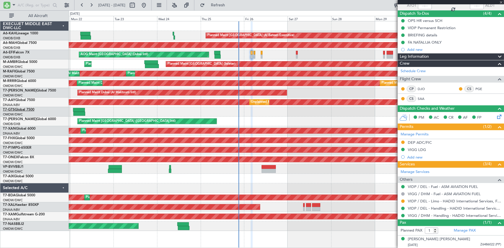
type input "-00:05"
type input "8"
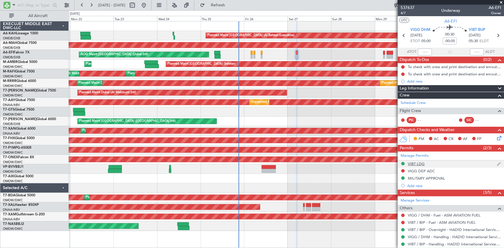
click at [415, 164] on div "VIBT LDG" at bounding box center [416, 163] width 17 height 5
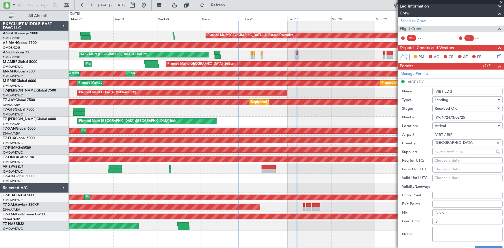
scroll to position [105, 0]
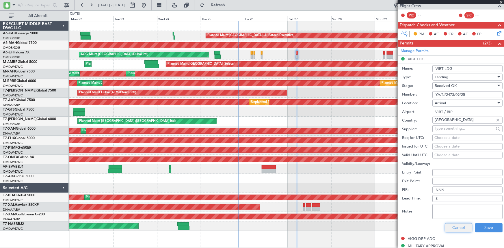
click at [453, 230] on button "Cancel" at bounding box center [458, 227] width 27 height 9
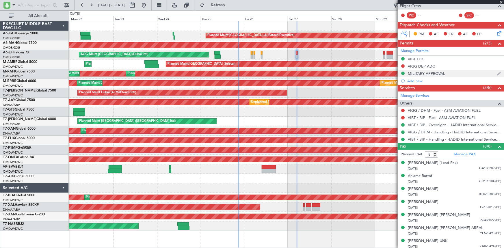
click at [420, 72] on div "MILITARY APPROVAL" at bounding box center [426, 73] width 37 height 5
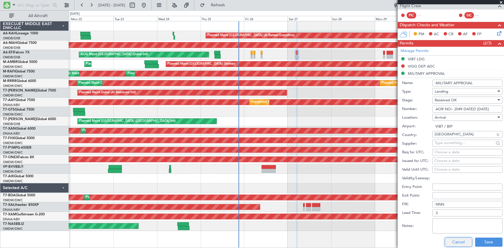
click at [450, 243] on button "Cancel" at bounding box center [458, 242] width 27 height 9
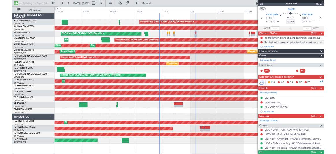
scroll to position [0, 0]
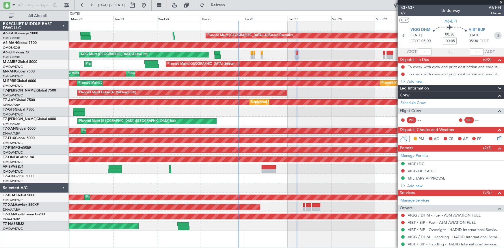
click at [495, 33] on icon at bounding box center [498, 36] width 8 height 8
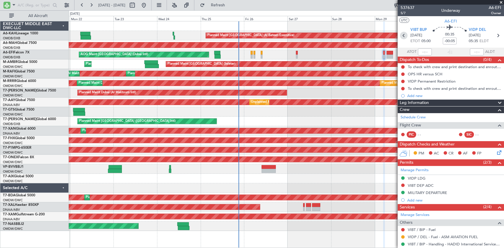
click at [403, 34] on icon at bounding box center [404, 36] width 8 height 8
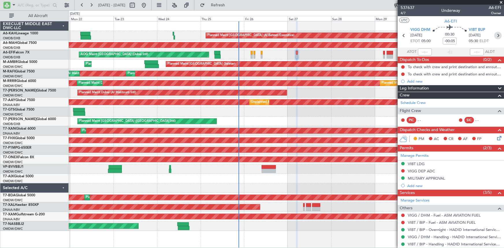
click at [496, 34] on icon at bounding box center [498, 36] width 8 height 8
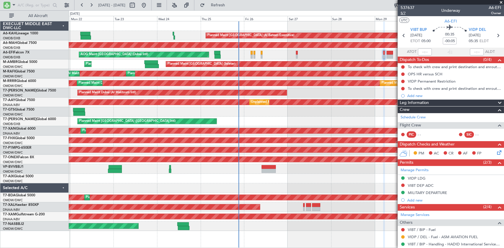
click at [404, 13] on span "5/7" at bounding box center [407, 13] width 14 height 5
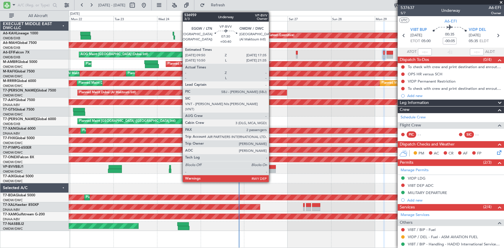
click at [271, 168] on div at bounding box center [269, 167] width 14 height 4
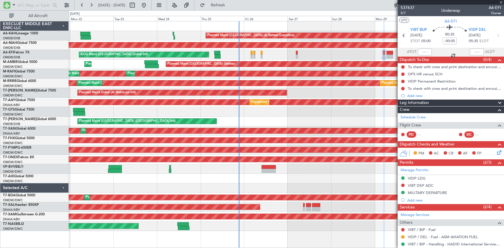
type input "+00:40"
type input "2"
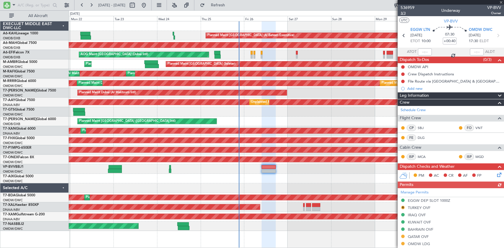
click at [404, 12] on span "3/3" at bounding box center [407, 13] width 14 height 5
